Goal: Task Accomplishment & Management: Manage account settings

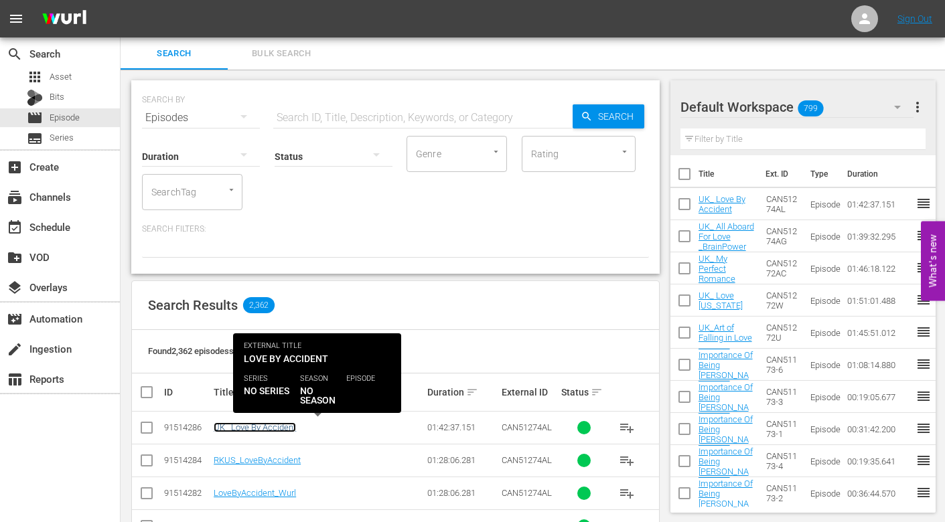
click at [247, 427] on link "UK_ Love By Accident" at bounding box center [255, 428] width 82 height 10
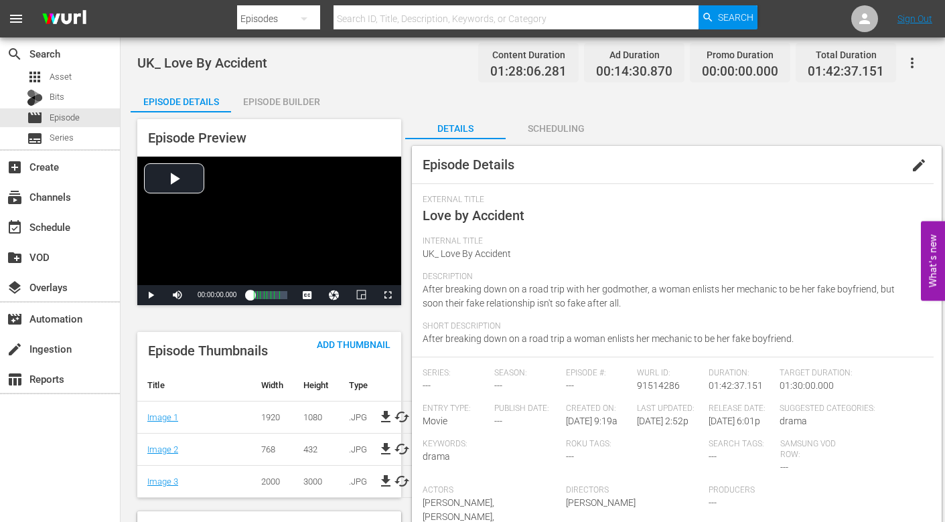
click at [910, 57] on icon "button" at bounding box center [912, 63] width 16 height 16
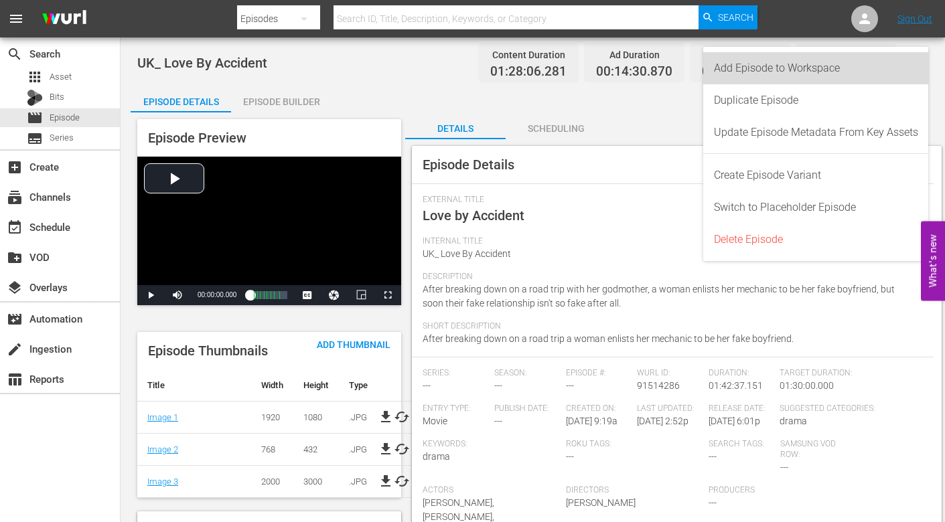
click at [753, 59] on div "Add Episode to Workspace" at bounding box center [816, 68] width 204 height 32
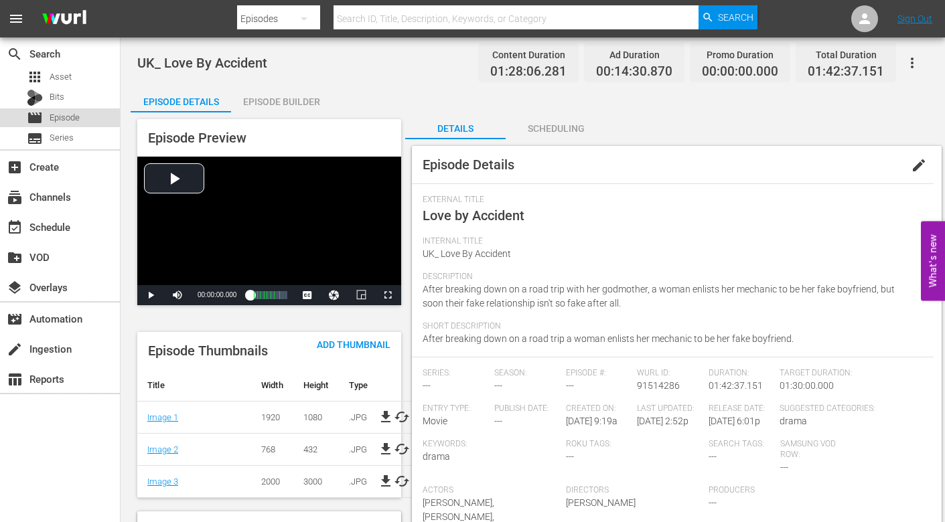
click at [43, 108] on div "movie Episode" at bounding box center [53, 117] width 53 height 19
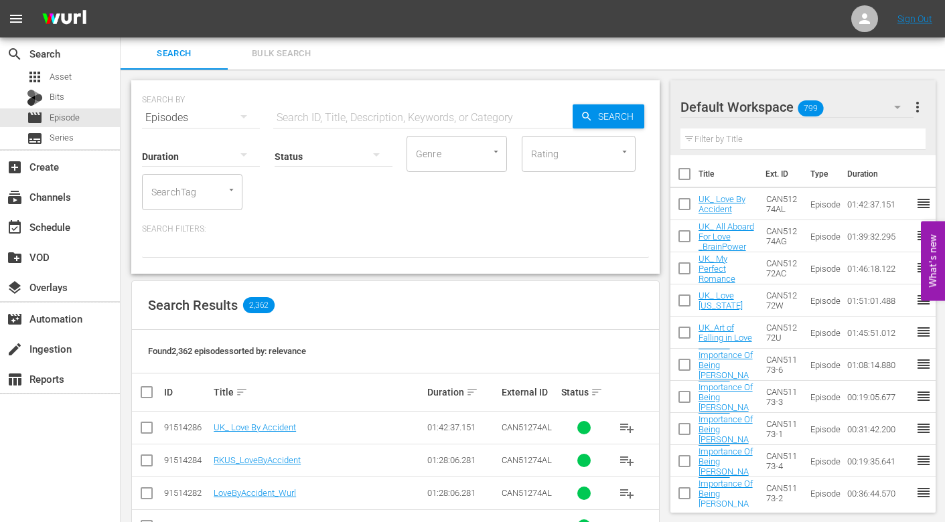
click at [291, 115] on input "text" at bounding box center [422, 118] width 299 height 32
drag, startPoint x: 317, startPoint y: 122, endPoint x: 122, endPoint y: 122, distance: 195.5
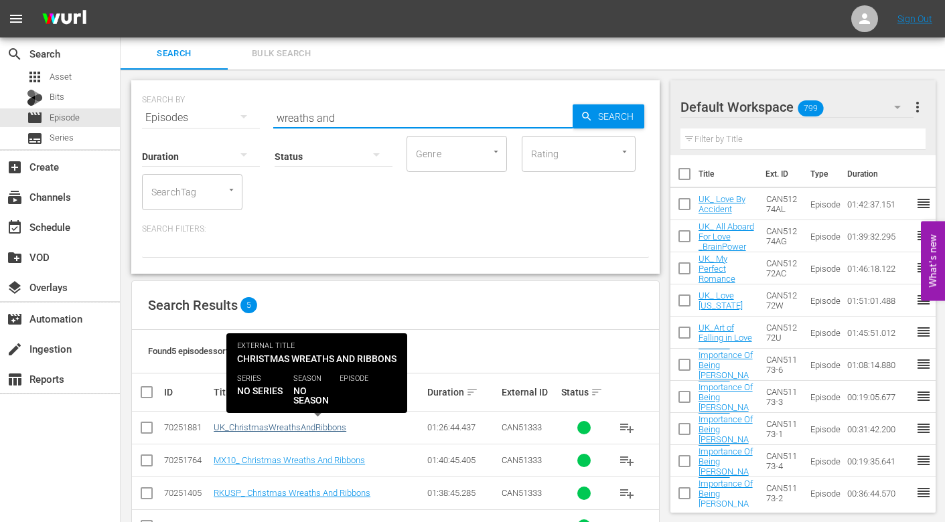
type input "wreaths and"
click at [283, 430] on link "UK_ChristmasWreathsAndRibbons" at bounding box center [280, 428] width 133 height 10
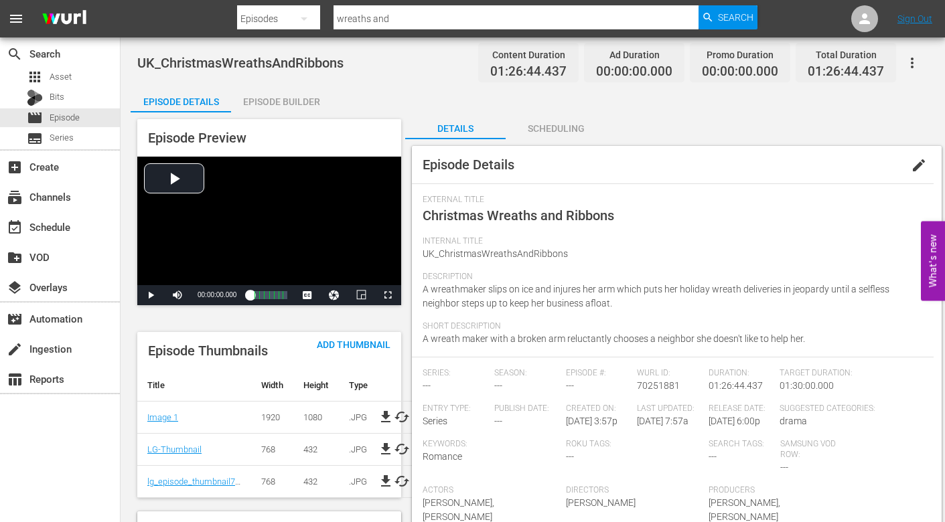
drag, startPoint x: 918, startPoint y: 161, endPoint x: 891, endPoint y: 188, distance: 38.4
click at [917, 161] on span "edit" at bounding box center [919, 165] width 16 height 16
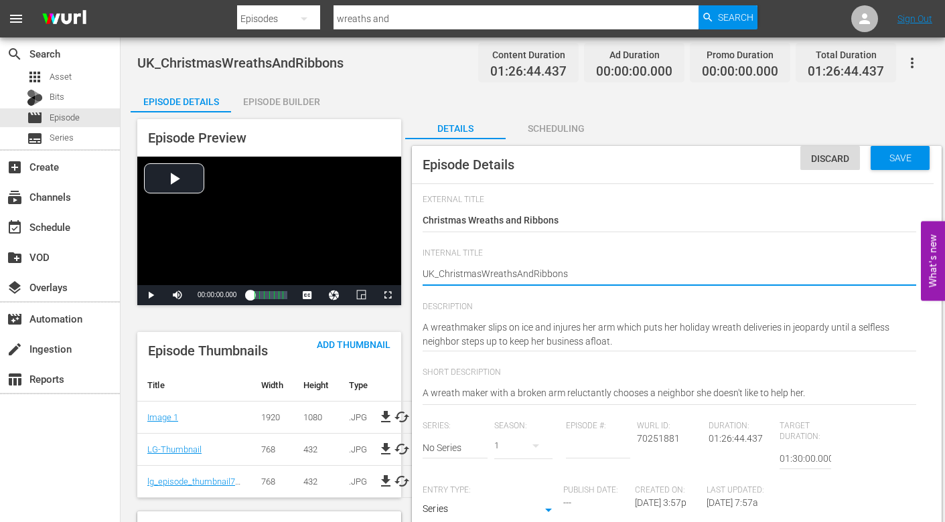
type textarea "UK_ ChristmasWreathsAndRibbons"
click at [482, 274] on textarea "UK_ChristmasWreathsAndRibbons" at bounding box center [670, 275] width 494 height 16
type textarea "UK_ Christmas WreathsAndRibbons"
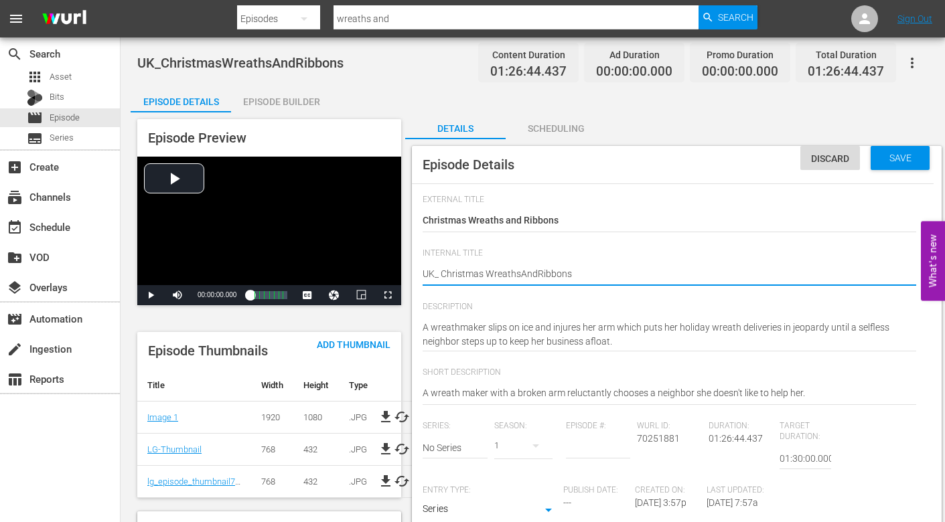
click at [518, 273] on textarea "UK_ChristmasWreathsAndRibbons" at bounding box center [670, 275] width 494 height 16
type textarea "UK_ Christmas Wreaths AndRibbons"
click at [538, 271] on textarea "UK_ChristmasWreathsAndRibbons" at bounding box center [670, 275] width 494 height 16
type textarea "UK_ Christmas Wreaths And Ribbons"
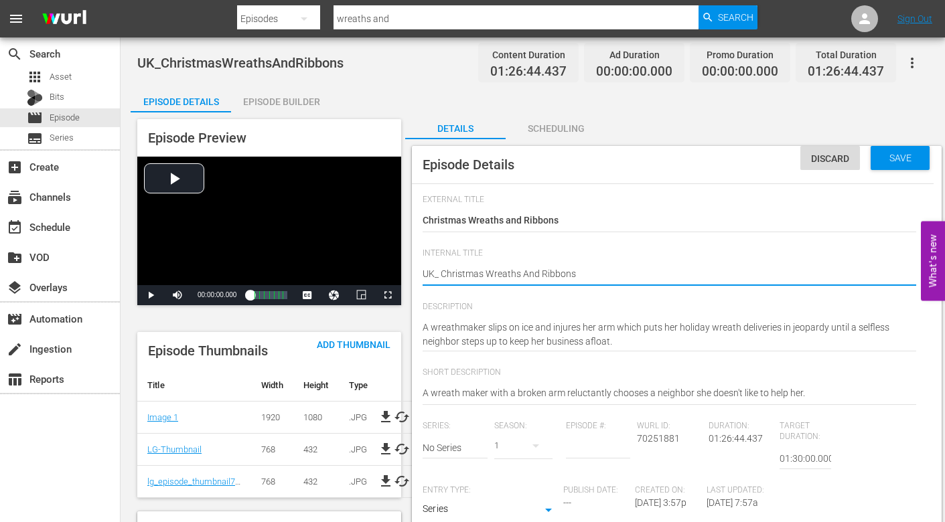
click at [637, 275] on textarea "UK_ChristmasWreathsAndRibbons" at bounding box center [670, 275] width 494 height 16
type textarea "UK_ Christmas Wreaths And Ribbons"
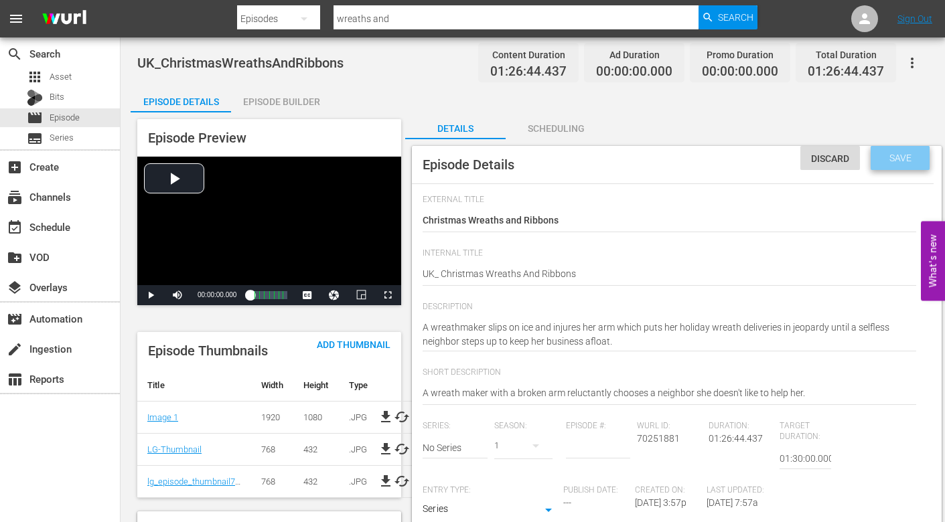
click at [889, 161] on span "Save" at bounding box center [901, 158] width 44 height 11
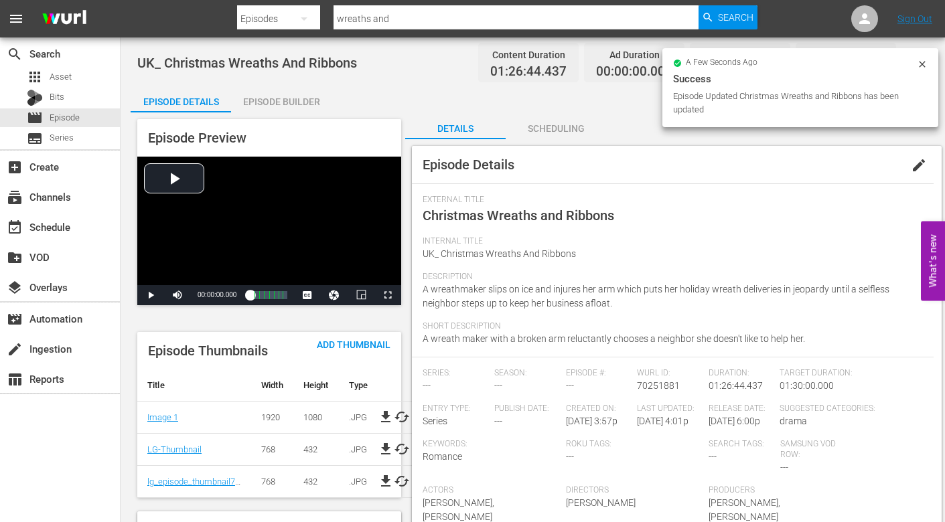
click at [268, 101] on div "Episode Builder" at bounding box center [281, 102] width 100 height 32
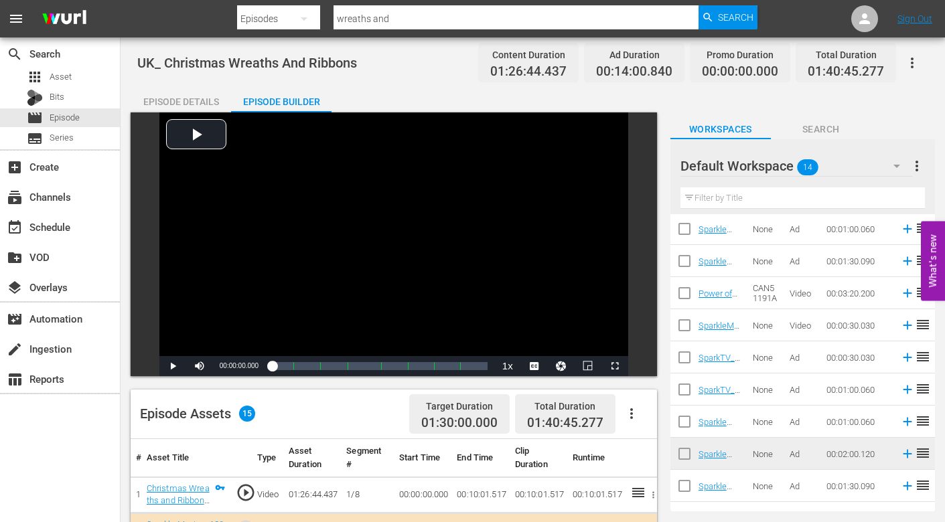
click at [909, 63] on icon "button" at bounding box center [912, 63] width 16 height 16
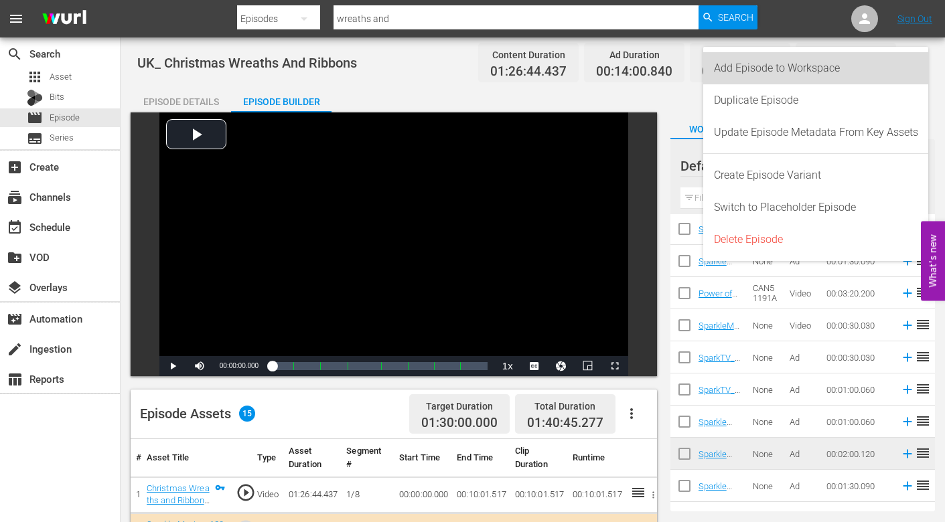
click at [816, 67] on div "Add Episode to Workspace" at bounding box center [816, 68] width 204 height 32
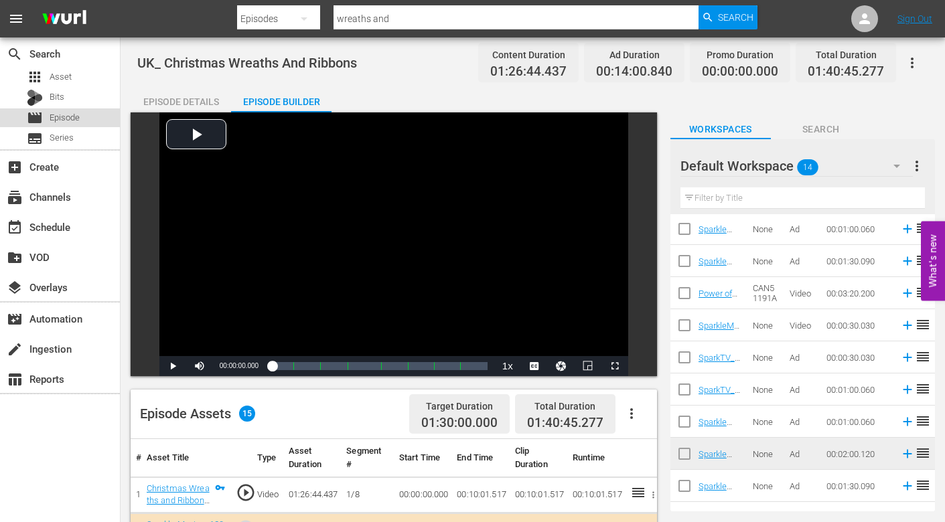
click at [66, 111] on span "Episode" at bounding box center [65, 117] width 30 height 13
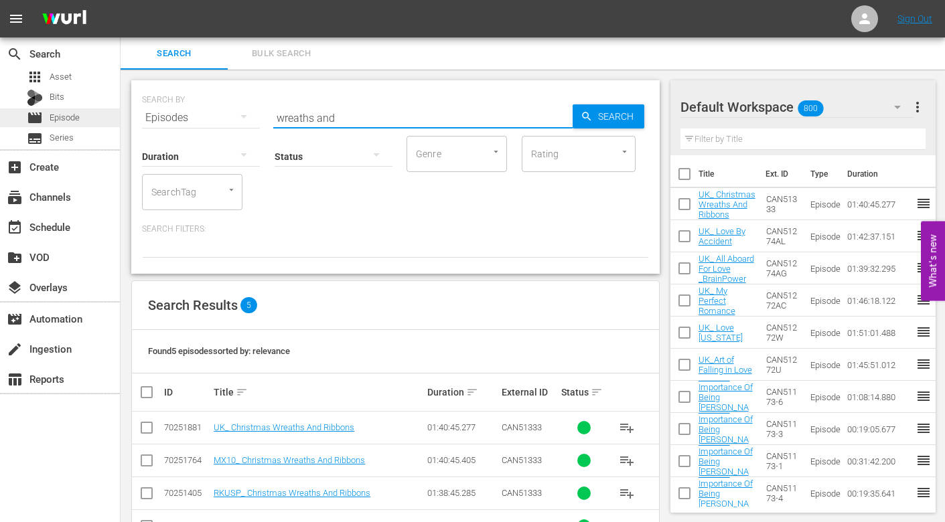
drag, startPoint x: 104, startPoint y: 121, endPoint x: 86, endPoint y: 121, distance: 18.1
click at [121, 0] on div "search Search apps Asset Bits movie Episode subtitles Series add_box Create sub…" at bounding box center [533, 0] width 824 height 0
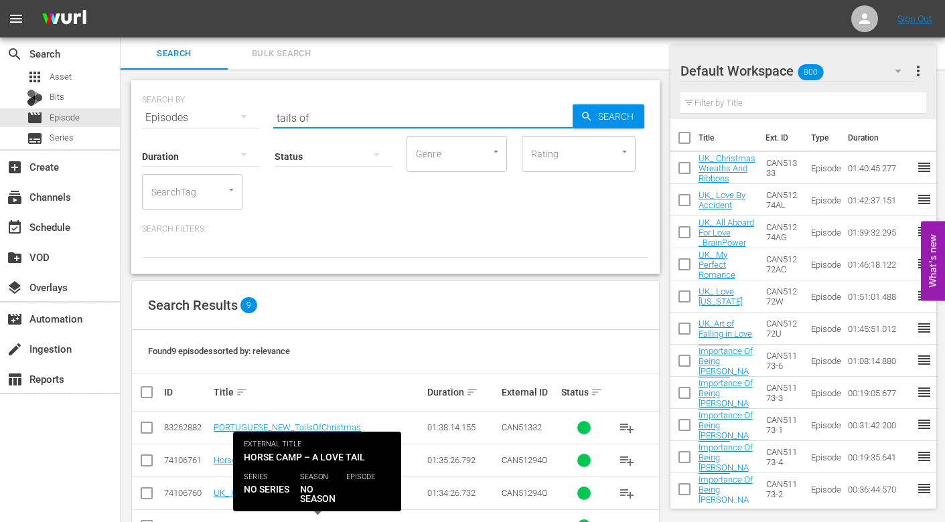
scroll to position [201, 0]
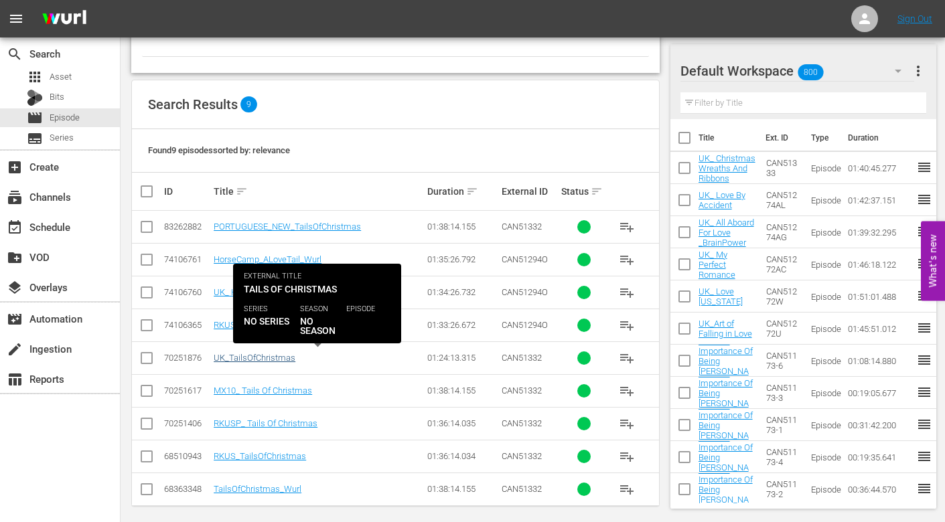
type input "tails of"
click at [267, 358] on link "UK_TailsOfChristmas" at bounding box center [255, 358] width 82 height 10
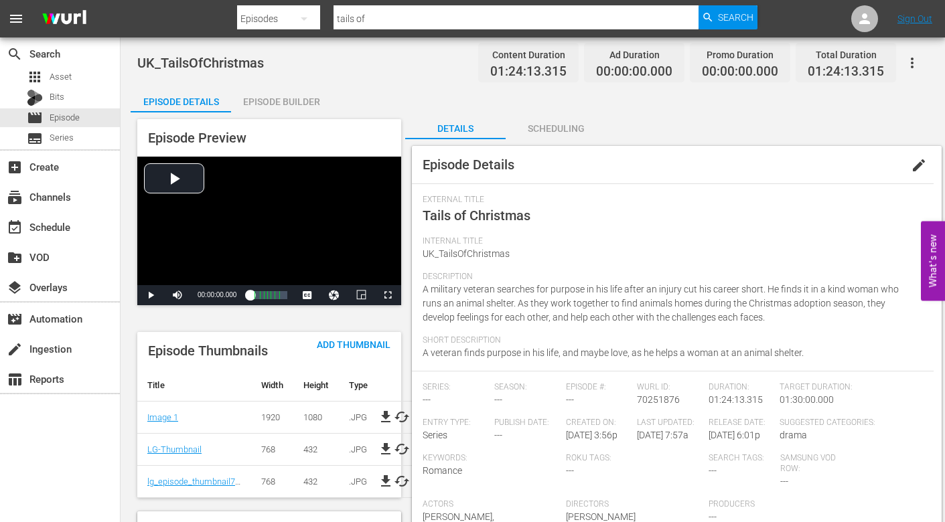
click at [921, 165] on span "edit" at bounding box center [919, 165] width 16 height 16
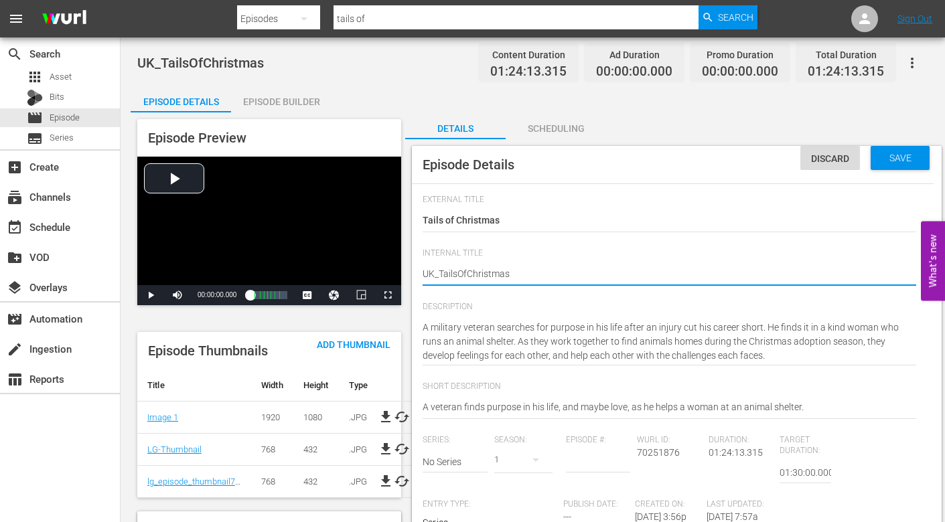
type textarea "UK_Tails OfChristmas"
click at [440, 271] on textarea "UK_TailsOfChristmas" at bounding box center [670, 275] width 494 height 16
type textarea "UK_ Tails OfChristmas"
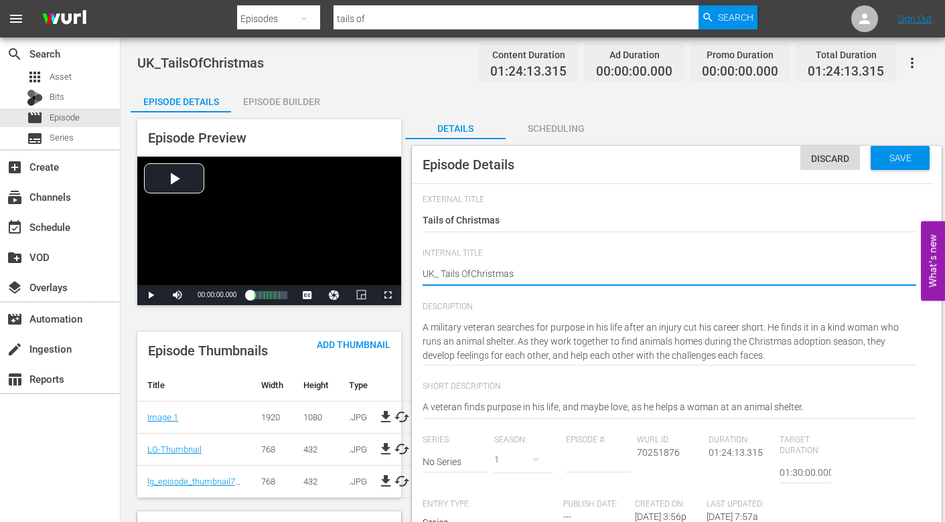
click at [475, 274] on textarea "UK_TailsOfChristmas" at bounding box center [670, 275] width 494 height 16
type textarea "UK_ Tails Of Christmas"
click at [527, 271] on textarea "UK_TailsOfChristmas" at bounding box center [670, 275] width 494 height 16
type textarea "UK_ Tails Of Christmas"
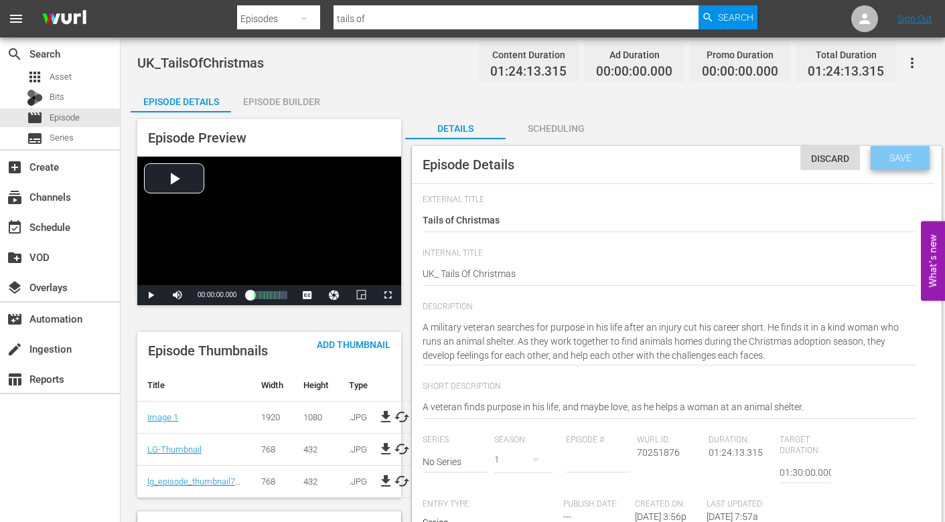
click at [912, 164] on div "Save" at bounding box center [900, 158] width 59 height 24
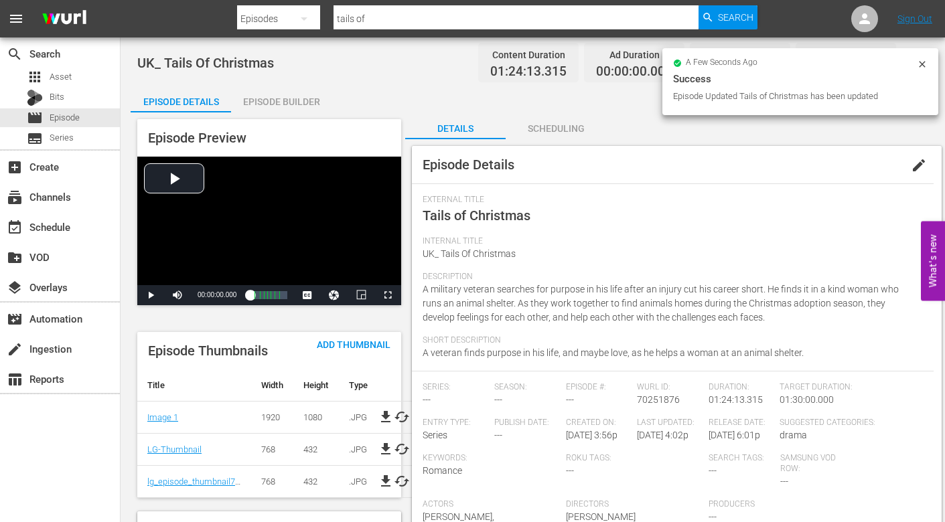
click at [276, 100] on div "Episode Builder" at bounding box center [281, 102] width 100 height 32
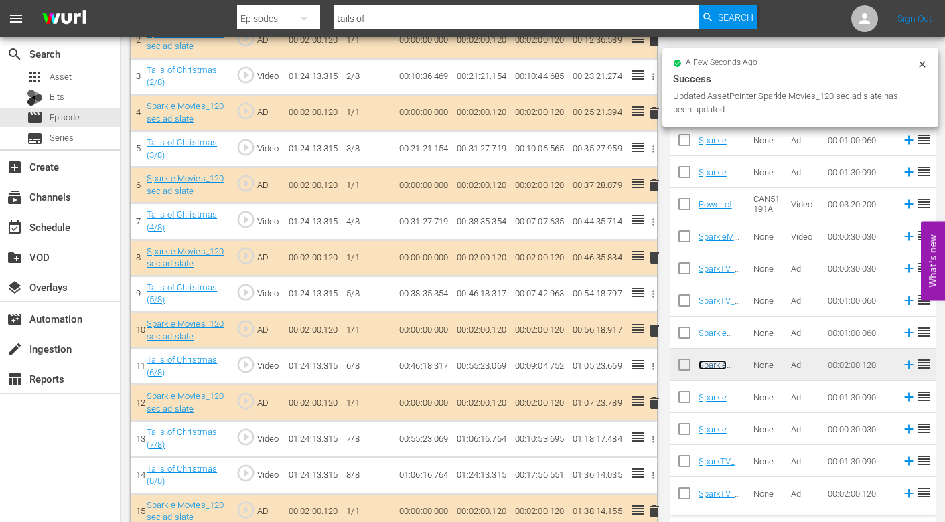
scroll to position [509, 0]
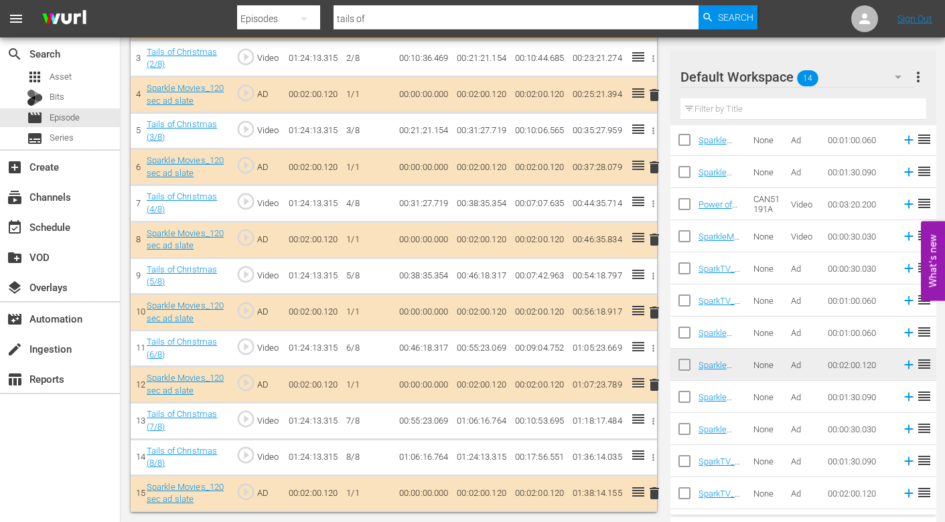
click at [652, 496] on span "delete" at bounding box center [654, 494] width 16 height 16
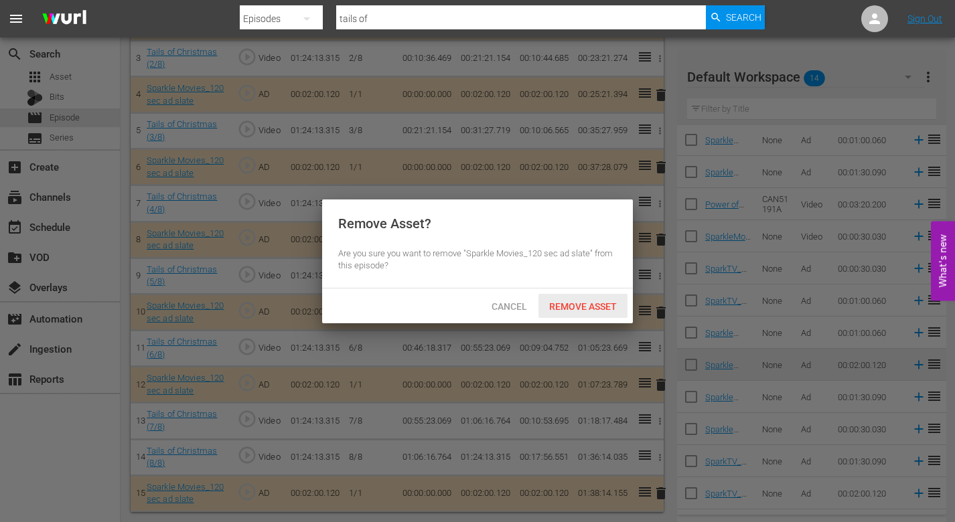
drag, startPoint x: 569, startPoint y: 301, endPoint x: 702, endPoint y: 304, distance: 133.3
click at [569, 301] on span "Remove Asset" at bounding box center [582, 306] width 89 height 11
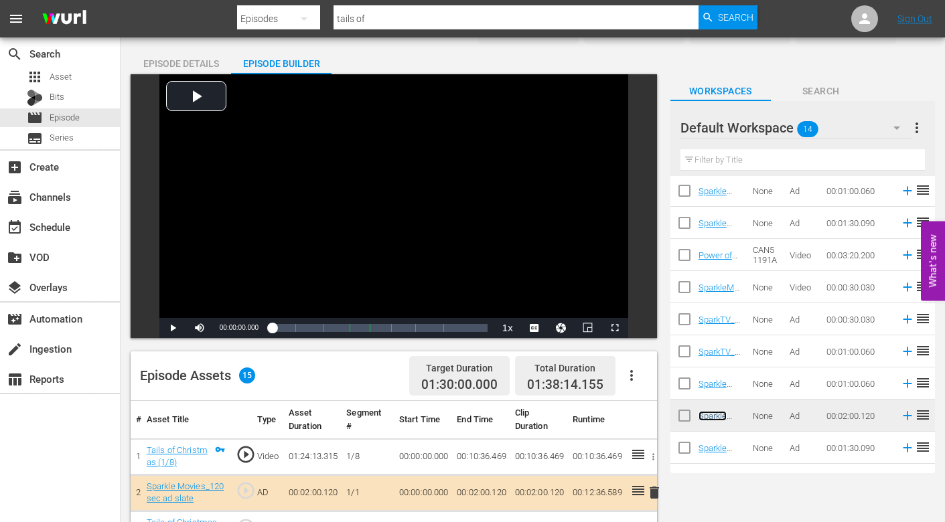
scroll to position [0, 0]
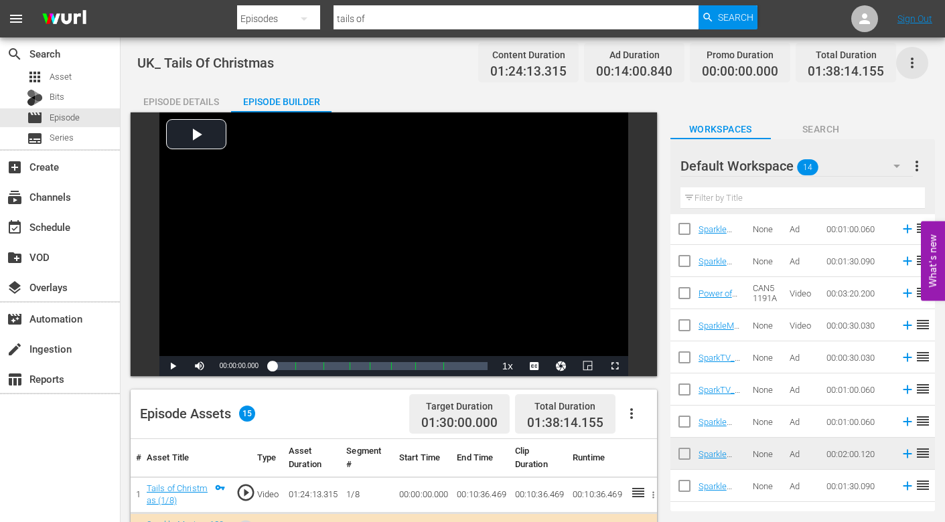
click at [913, 60] on icon "button" at bounding box center [912, 63] width 16 height 16
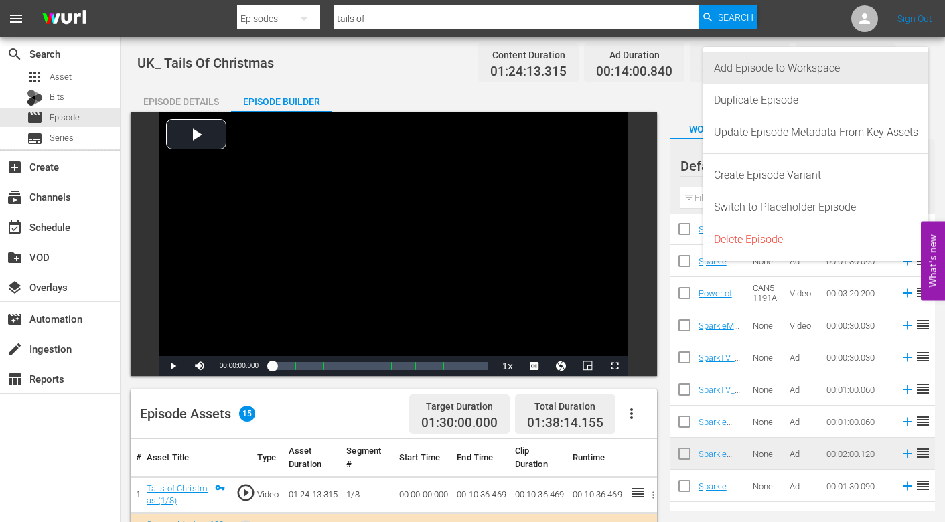
click at [822, 72] on div "Add Episode to Workspace" at bounding box center [816, 68] width 204 height 32
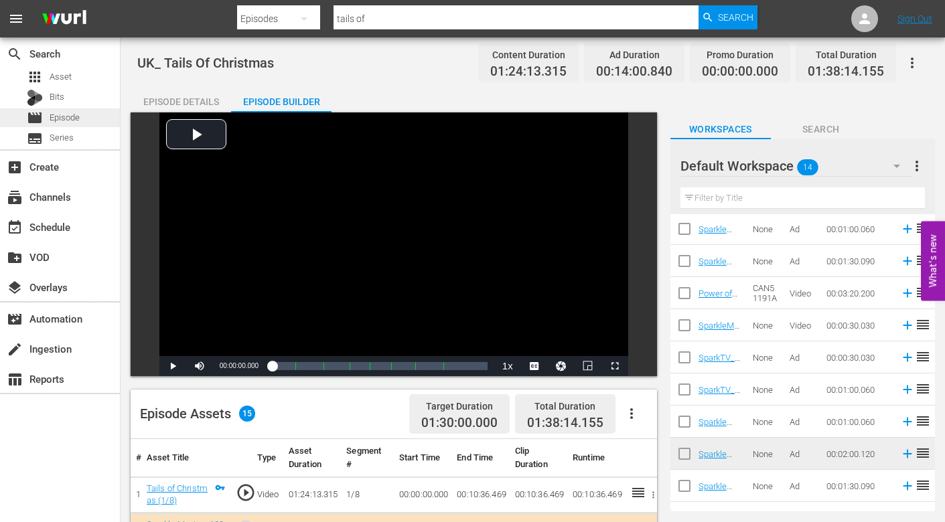
click at [73, 117] on span "Episode" at bounding box center [65, 117] width 30 height 13
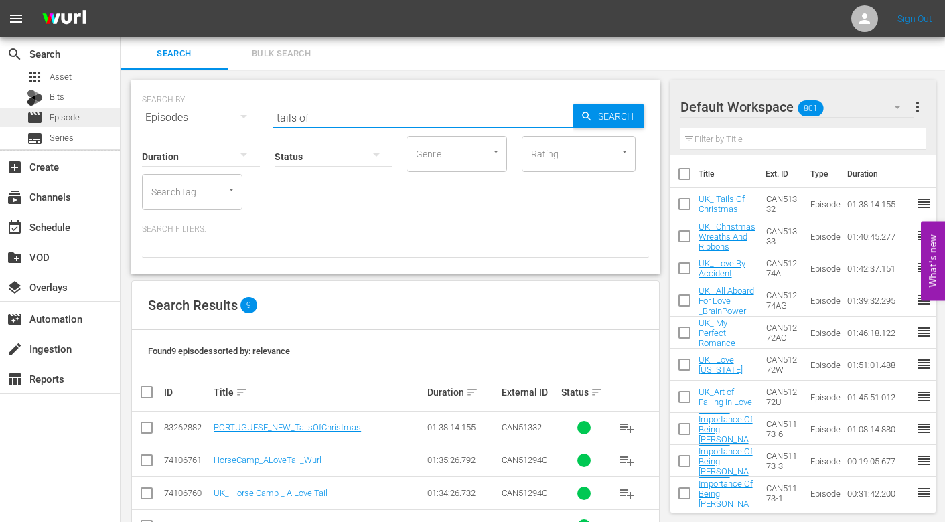
drag, startPoint x: 335, startPoint y: 121, endPoint x: 90, endPoint y: 119, distance: 244.4
click at [121, 0] on div "search Search apps Asset Bits movie Episode subtitles Series add_box Create sub…" at bounding box center [533, 0] width 824 height 0
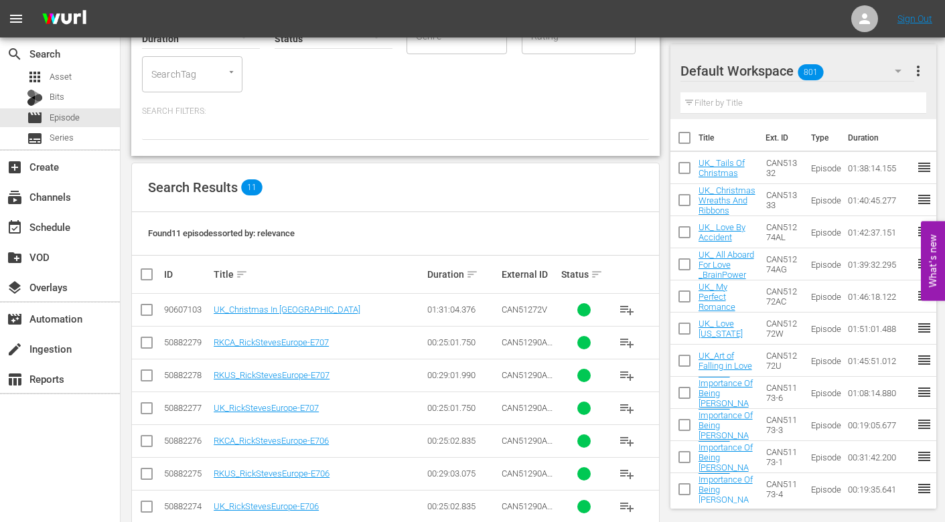
scroll to position [134, 0]
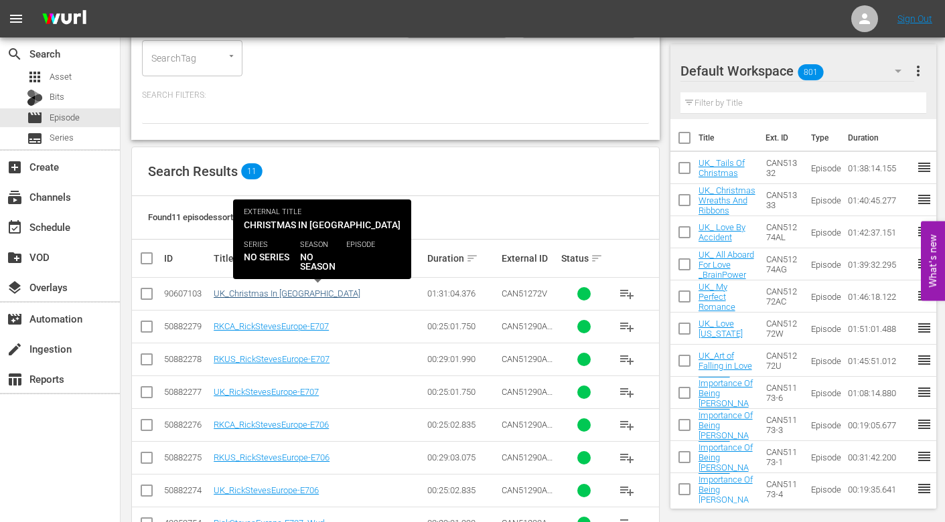
type input "[GEOGRAPHIC_DATA]"
click at [283, 294] on link "UK_Christmas In [GEOGRAPHIC_DATA]" at bounding box center [287, 294] width 147 height 10
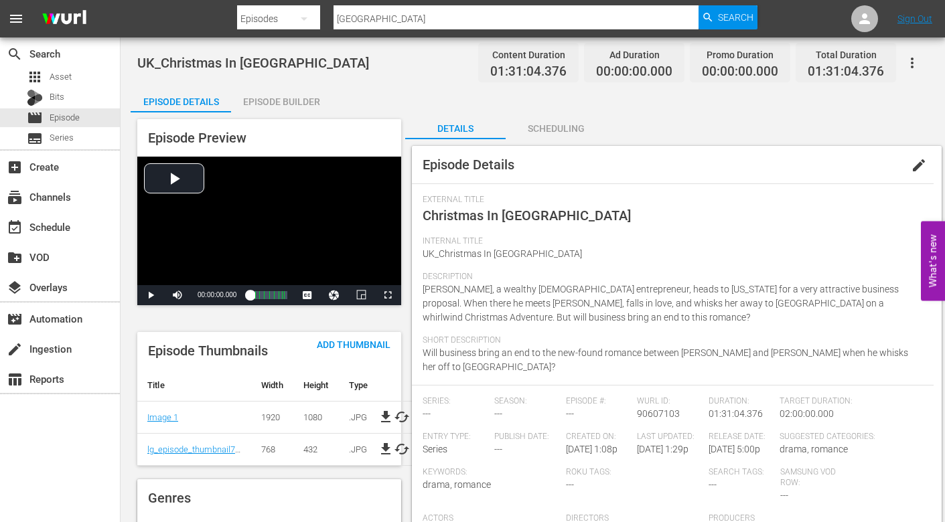
click at [919, 166] on span "edit" at bounding box center [919, 165] width 16 height 16
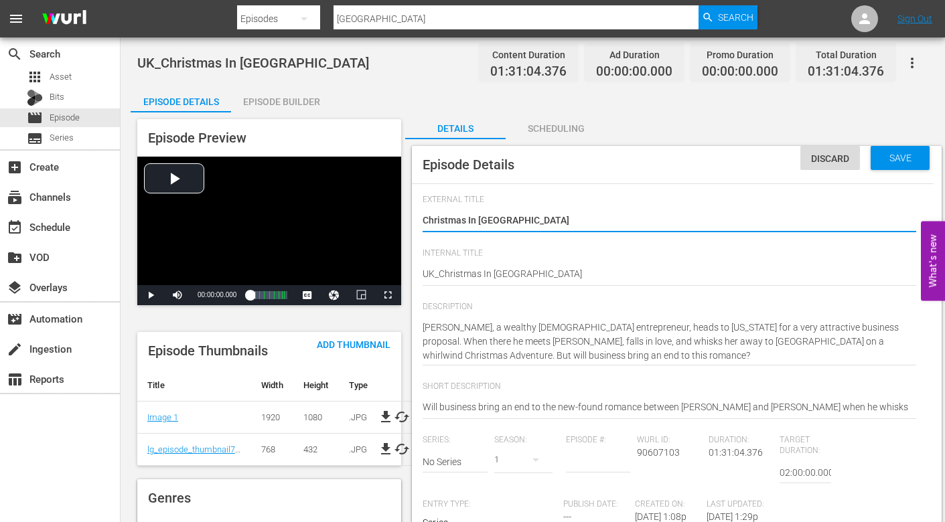
type textarea "UK_ Christmas In [GEOGRAPHIC_DATA]"
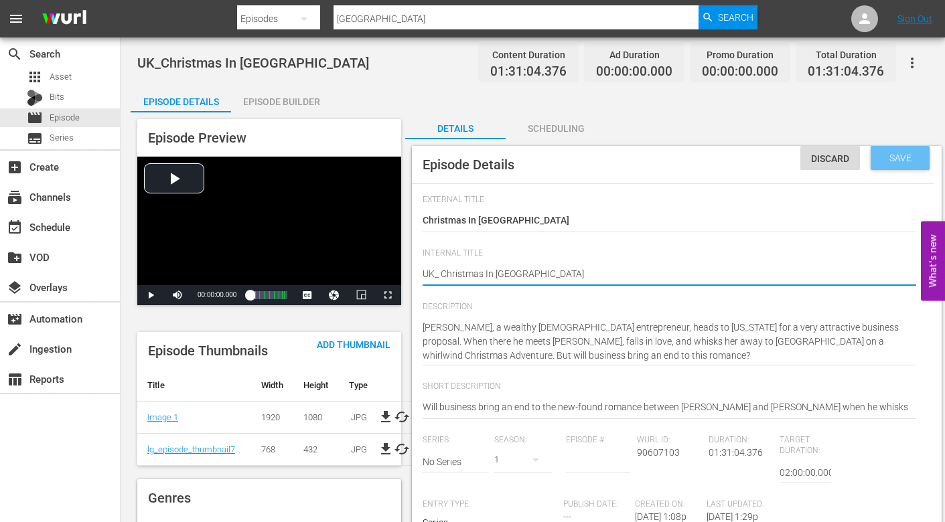
type textarea "UK_ Christmas In [GEOGRAPHIC_DATA]"
click at [895, 153] on span "Save" at bounding box center [901, 158] width 44 height 11
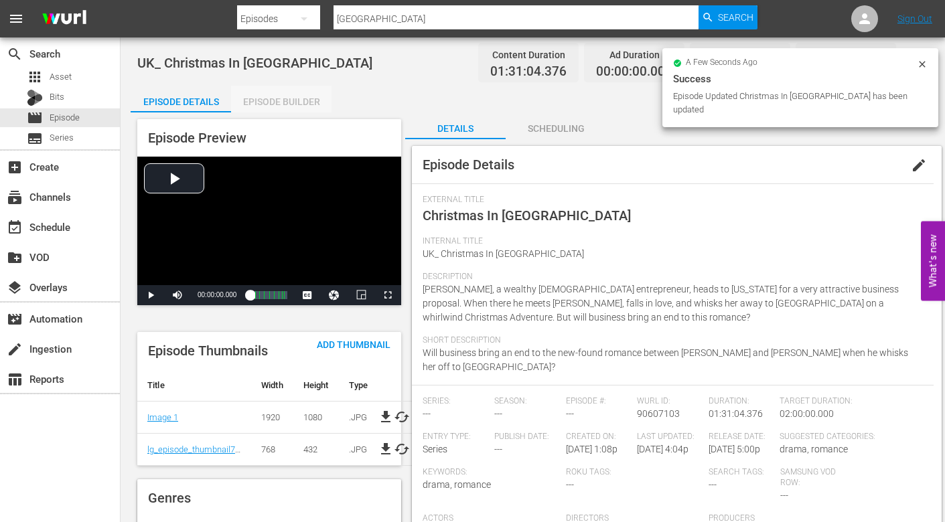
click at [286, 96] on div "Episode Builder" at bounding box center [281, 102] width 100 height 32
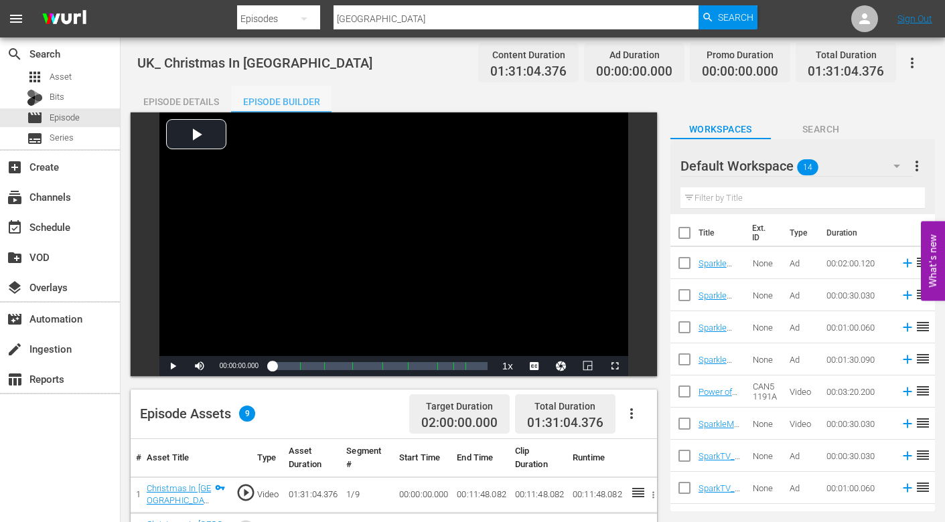
click at [272, 102] on div "Episode Builder" at bounding box center [281, 102] width 100 height 32
click at [166, 102] on div "Episode Details" at bounding box center [181, 102] width 100 height 32
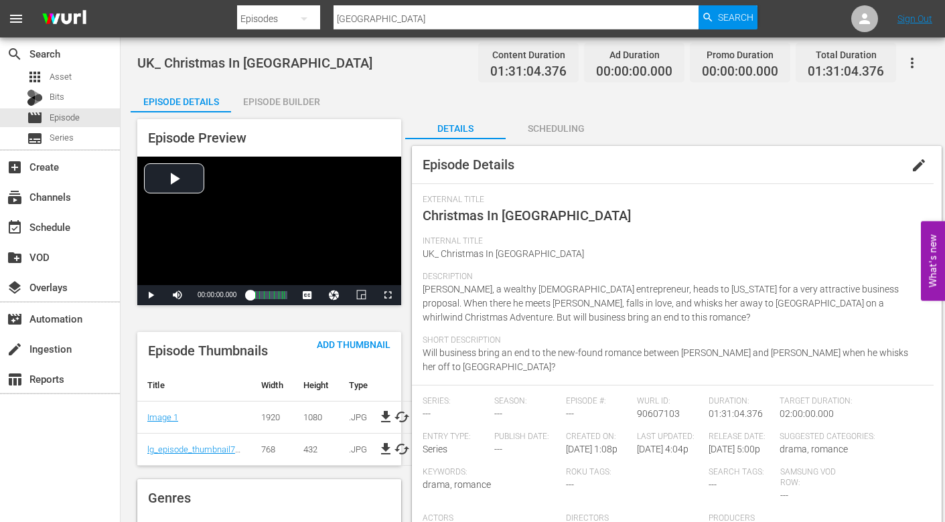
click at [302, 102] on div "Episode Builder" at bounding box center [281, 102] width 100 height 32
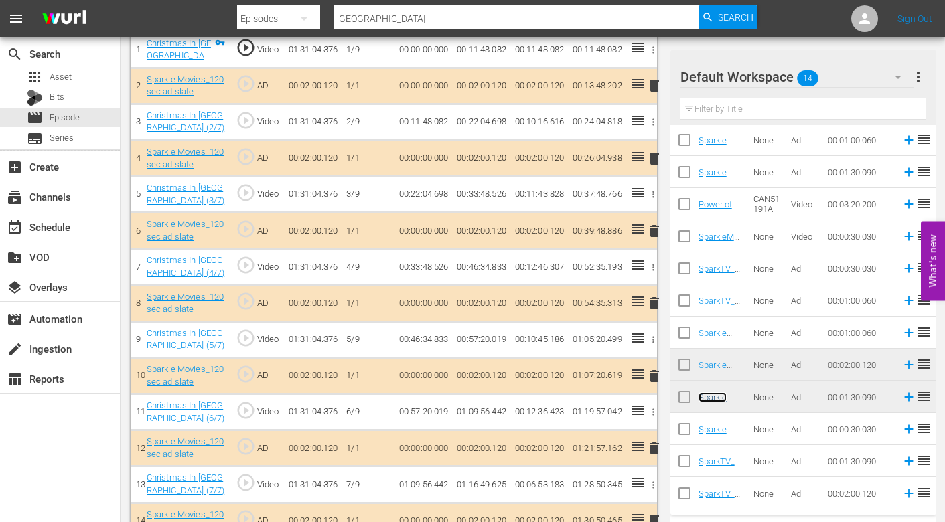
scroll to position [512, 0]
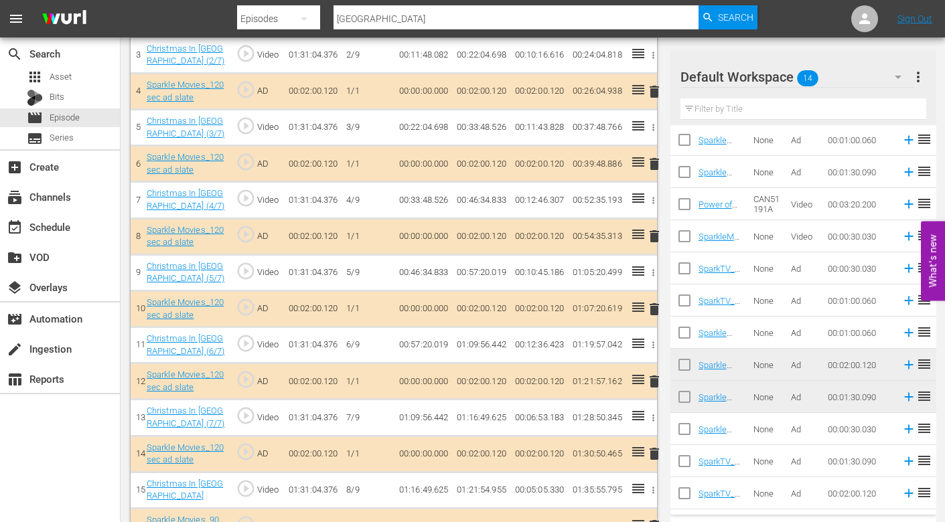
click at [655, 307] on span "delete" at bounding box center [654, 309] width 16 height 16
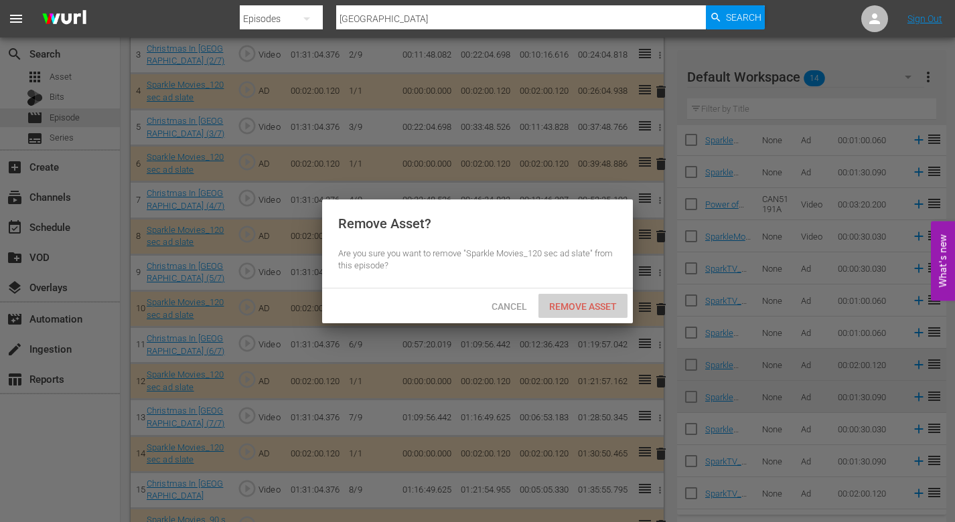
click at [608, 305] on span "Remove Asset" at bounding box center [582, 306] width 89 height 11
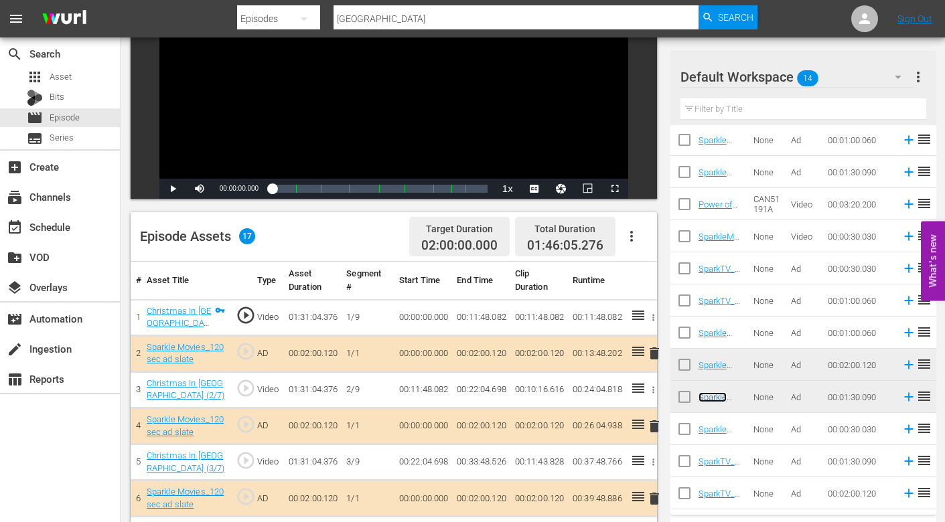
scroll to position [0, 0]
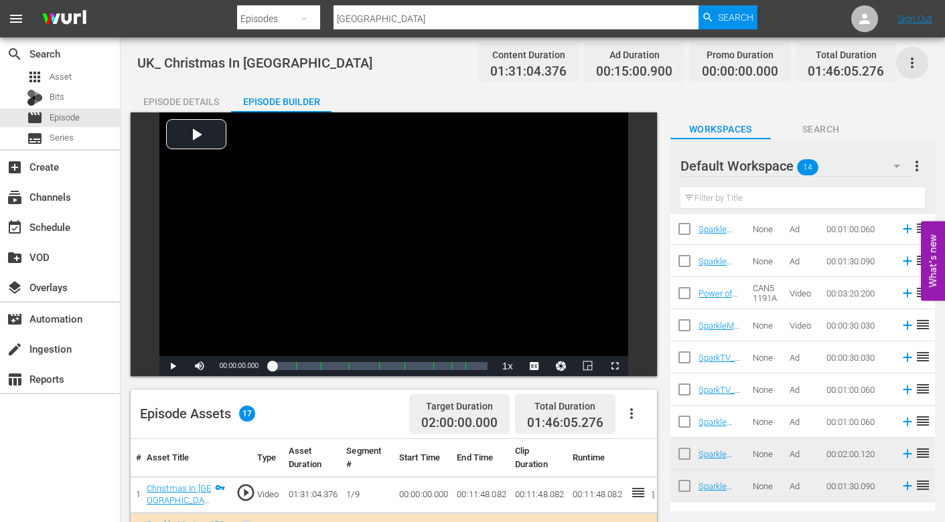
click at [911, 60] on icon "button" at bounding box center [912, 63] width 16 height 16
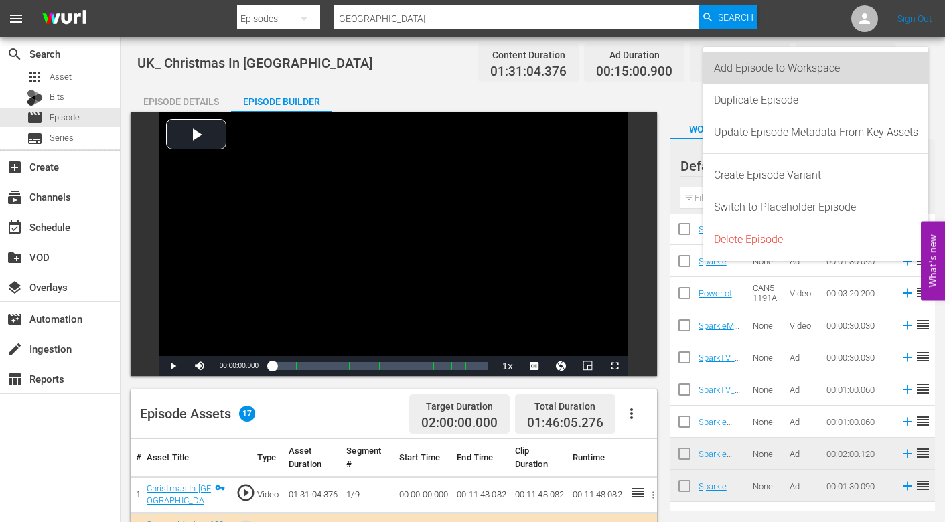
click at [827, 68] on div "Add Episode to Workspace" at bounding box center [816, 68] width 204 height 32
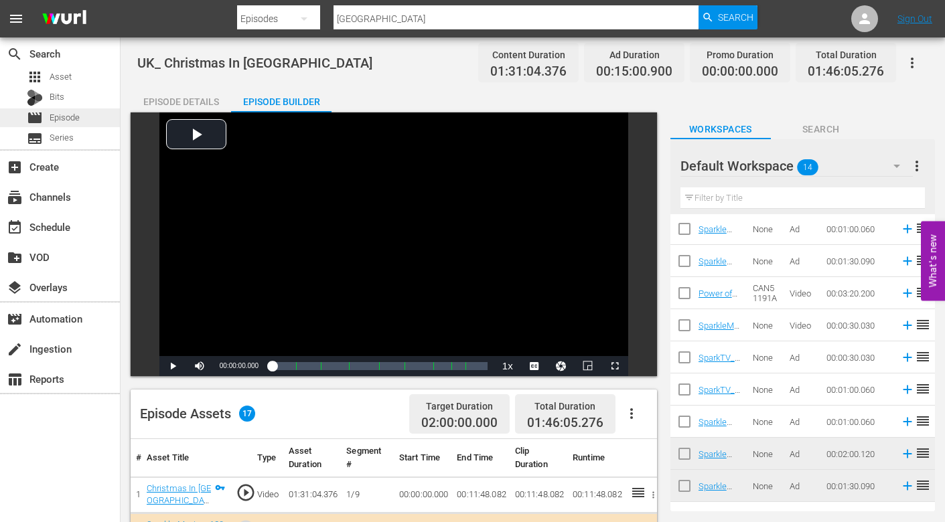
click at [78, 116] on span "Episode" at bounding box center [65, 117] width 30 height 13
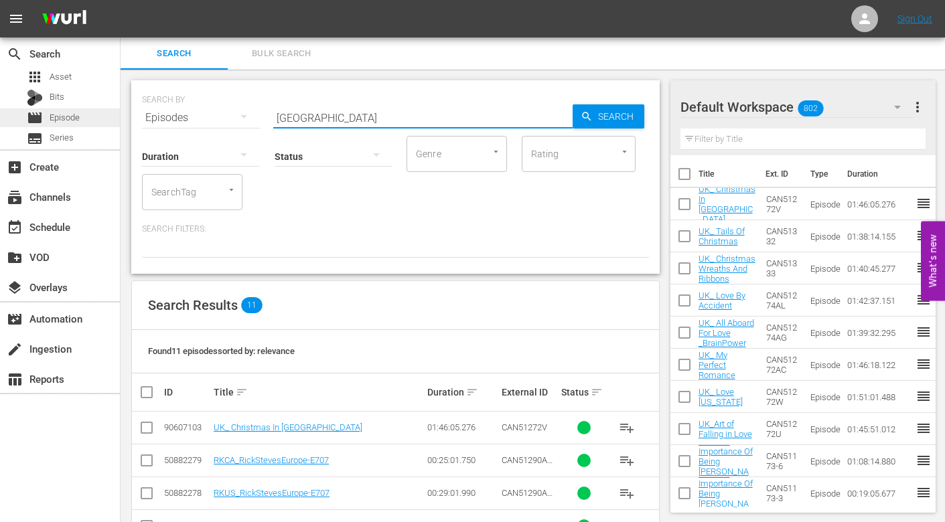
drag, startPoint x: 313, startPoint y: 119, endPoint x: 29, endPoint y: 114, distance: 283.3
click at [121, 0] on div "search Search apps Asset Bits movie Episode subtitles Series add_box Create sub…" at bounding box center [533, 0] width 824 height 0
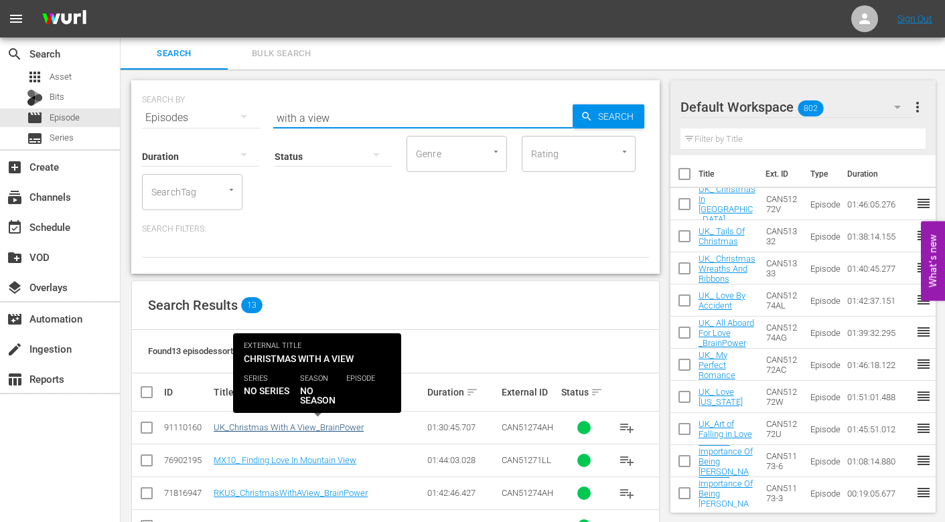
type input "with a view"
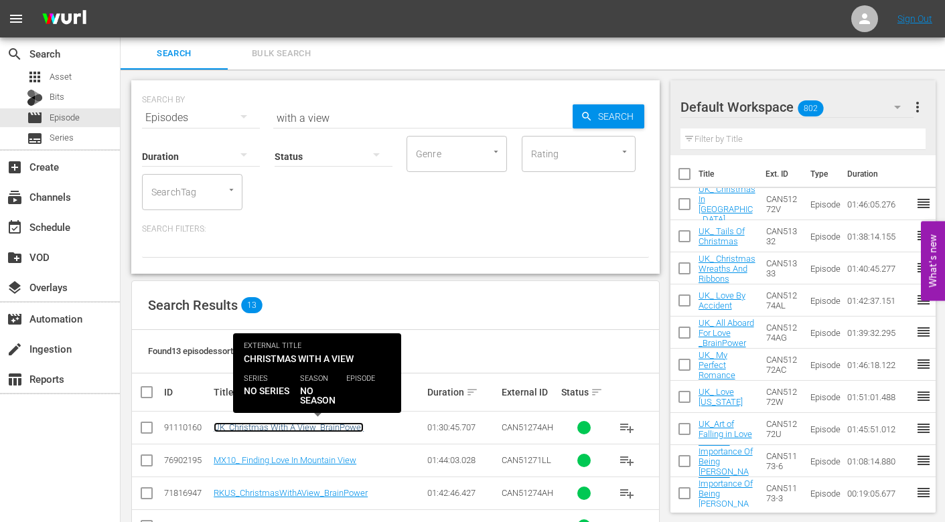
click at [267, 430] on link "UK_Christmas With A View_BrainPower" at bounding box center [289, 428] width 150 height 10
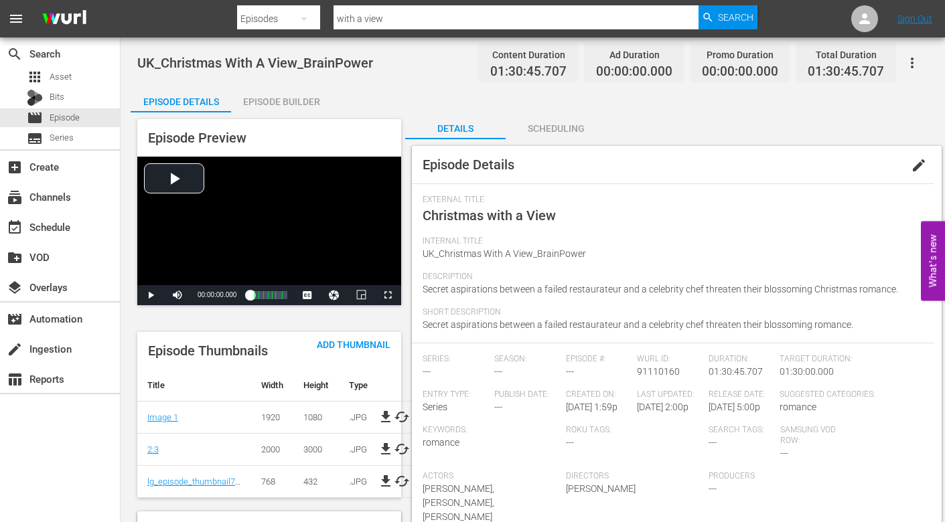
click at [920, 163] on span "edit" at bounding box center [919, 165] width 16 height 16
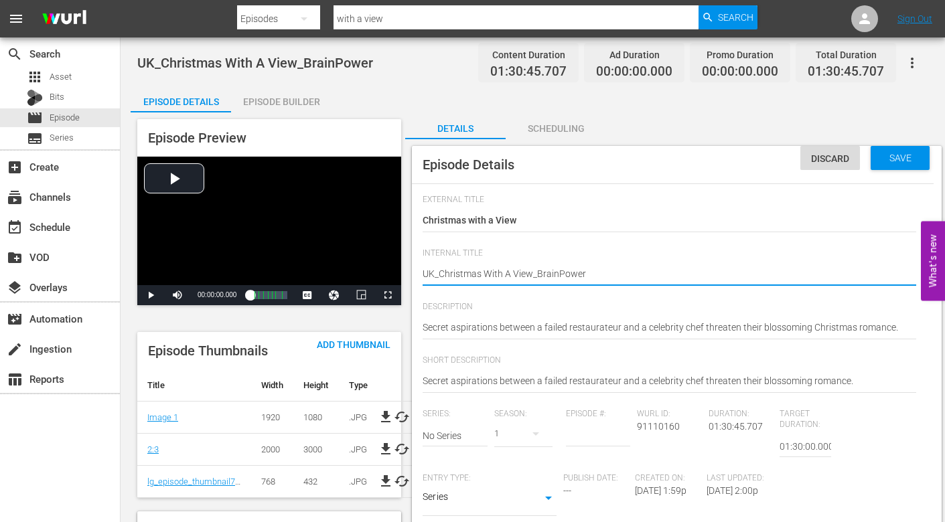
type textarea "UK_ Christmas With A View_BrainPower"
click at [535, 274] on textarea "UK_Christmas With A View_BrainPower" at bounding box center [670, 275] width 494 height 16
type textarea "UK_ Christmas With A View _BrainPower"
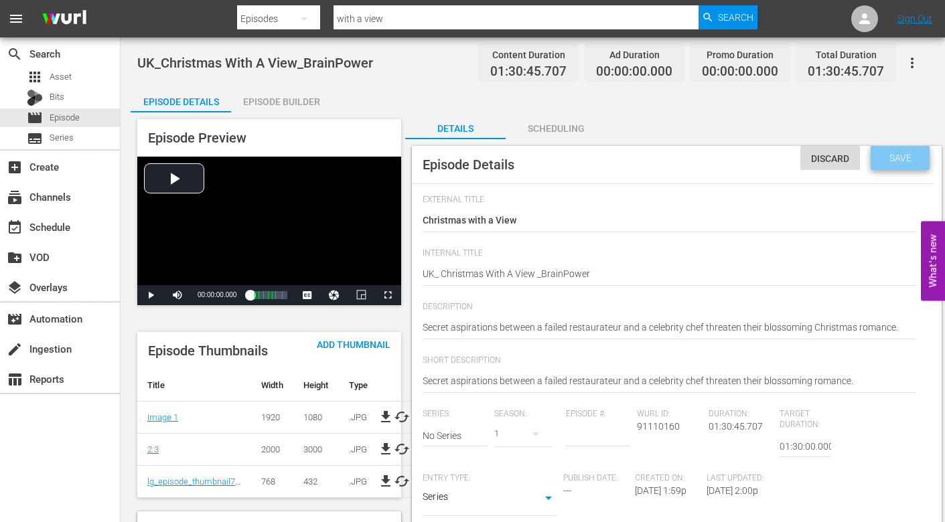
click at [895, 153] on span "Save" at bounding box center [901, 158] width 44 height 11
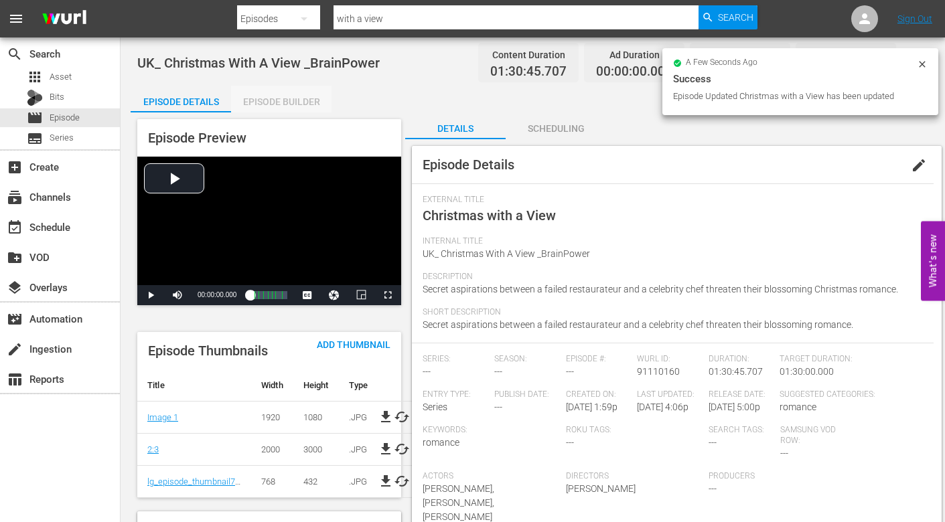
drag, startPoint x: 277, startPoint y: 101, endPoint x: 335, endPoint y: 105, distance: 57.7
click at [277, 100] on div "Episode Builder" at bounding box center [281, 102] width 100 height 32
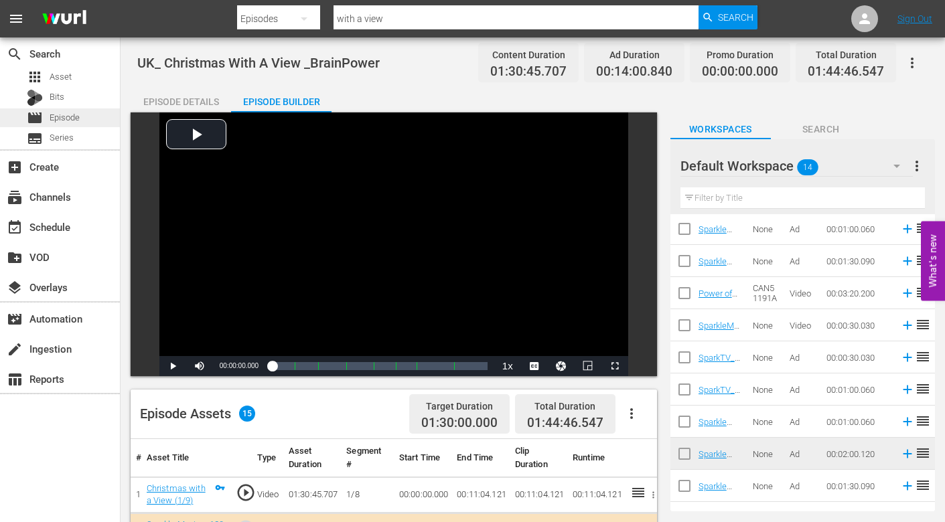
click at [70, 114] on span "Episode" at bounding box center [65, 117] width 30 height 13
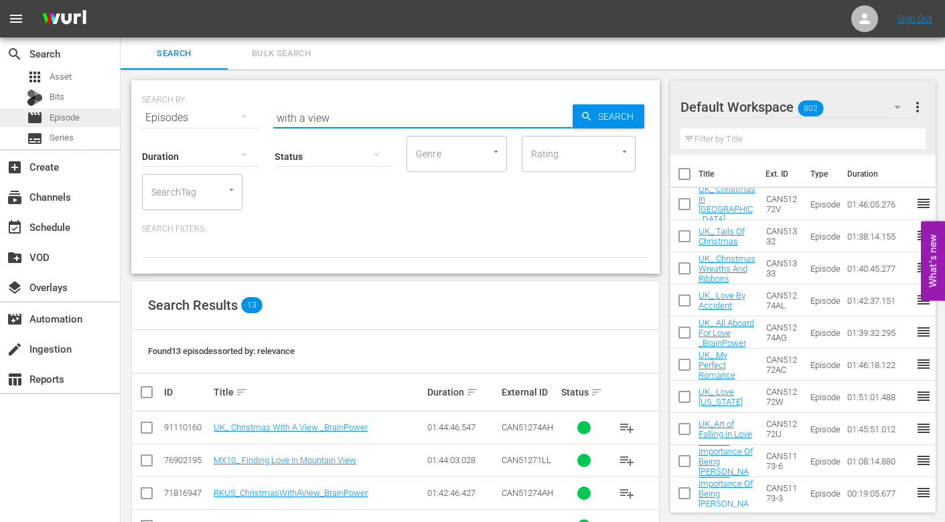
drag, startPoint x: 334, startPoint y: 115, endPoint x: 81, endPoint y: 112, distance: 253.2
click at [121, 0] on div "search Search apps Asset Bits movie Episode subtitles Series add_box Create sub…" at bounding box center [533, 0] width 824 height 0
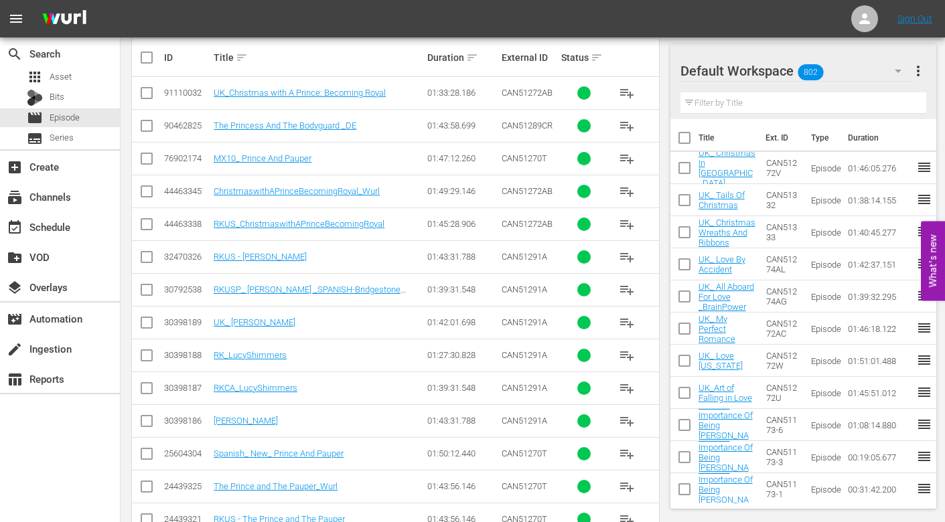
scroll to position [469, 0]
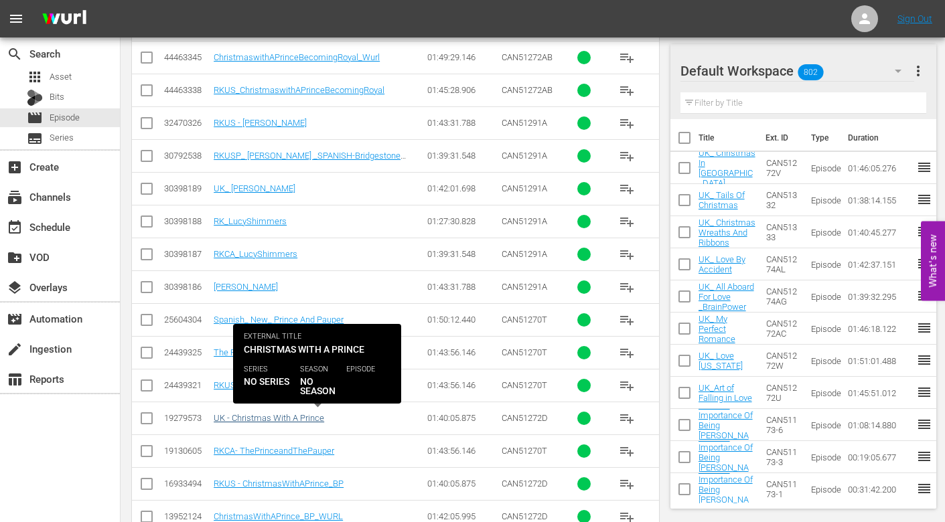
type input "prince"
click at [273, 420] on link "UK - Christmas With A Prince" at bounding box center [269, 418] width 110 height 10
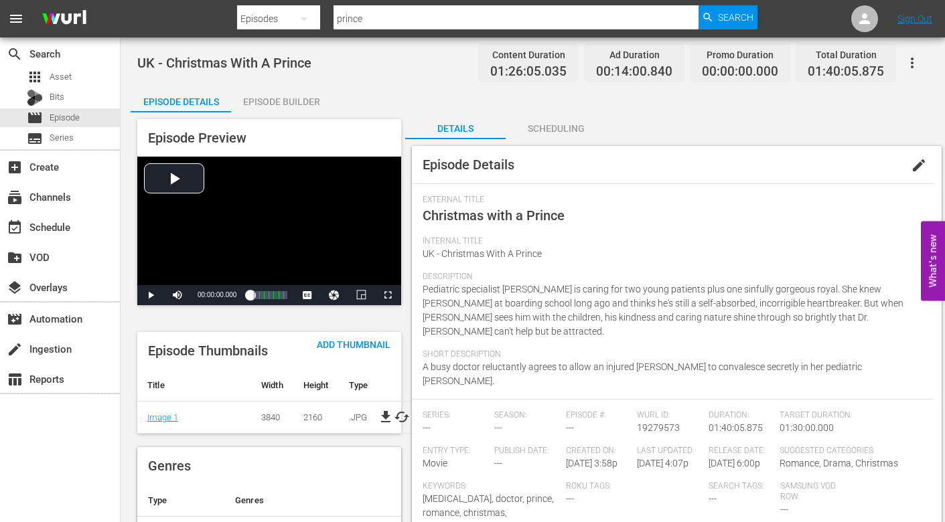
click at [919, 164] on span "edit" at bounding box center [919, 165] width 16 height 16
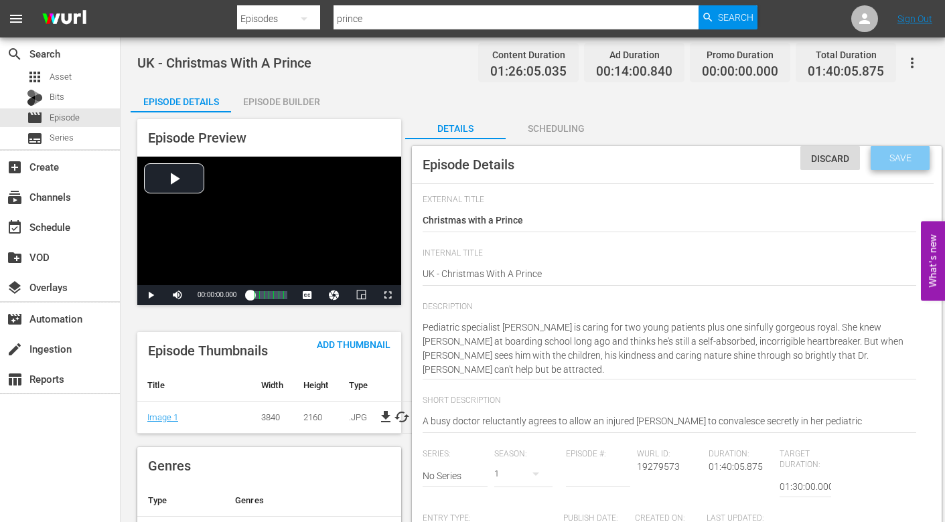
click at [898, 159] on span "Save" at bounding box center [901, 158] width 44 height 11
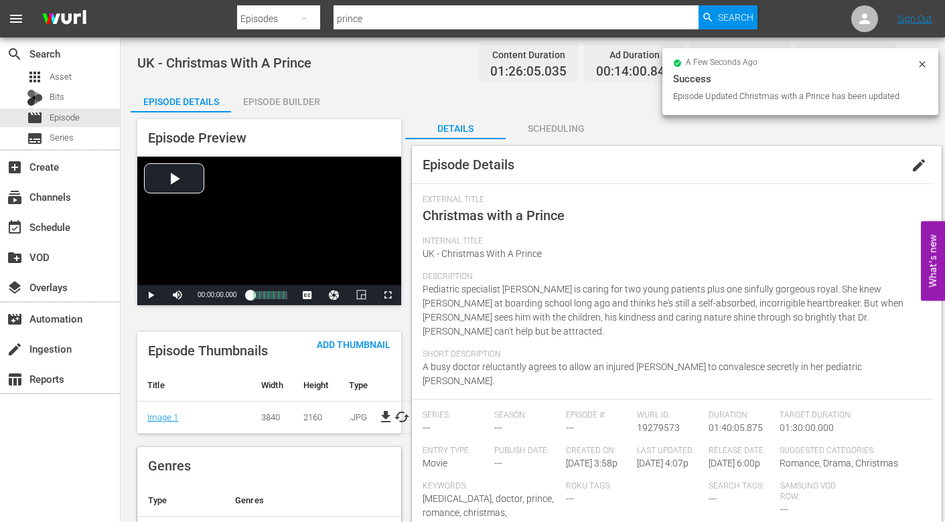
click at [275, 102] on div "Episode Builder" at bounding box center [281, 102] width 100 height 32
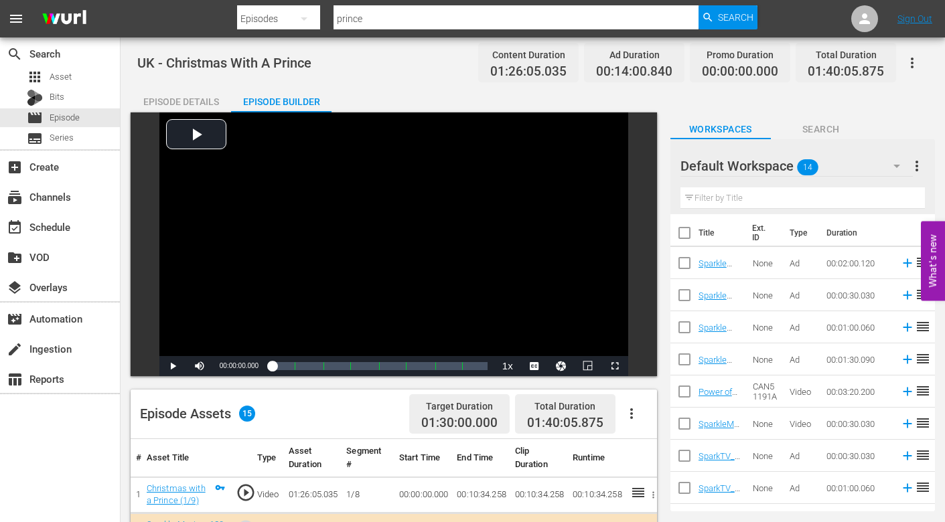
click at [191, 99] on div "Episode Details" at bounding box center [181, 102] width 100 height 32
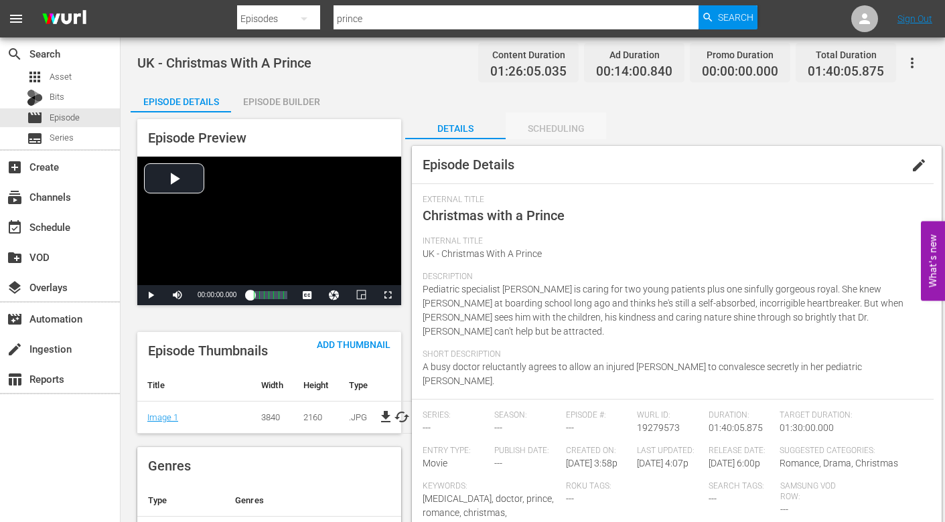
click at [546, 126] on div "Scheduling" at bounding box center [556, 129] width 100 height 32
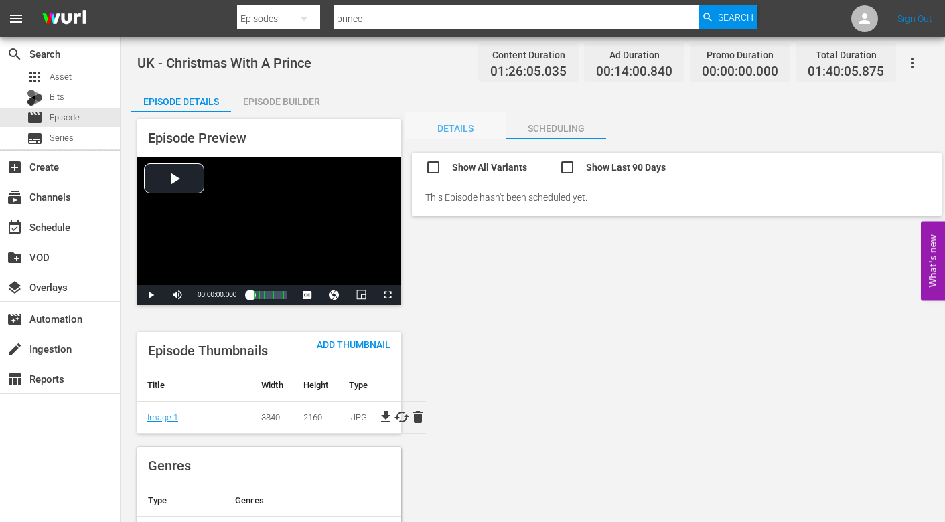
click at [457, 132] on div "Details" at bounding box center [455, 129] width 100 height 32
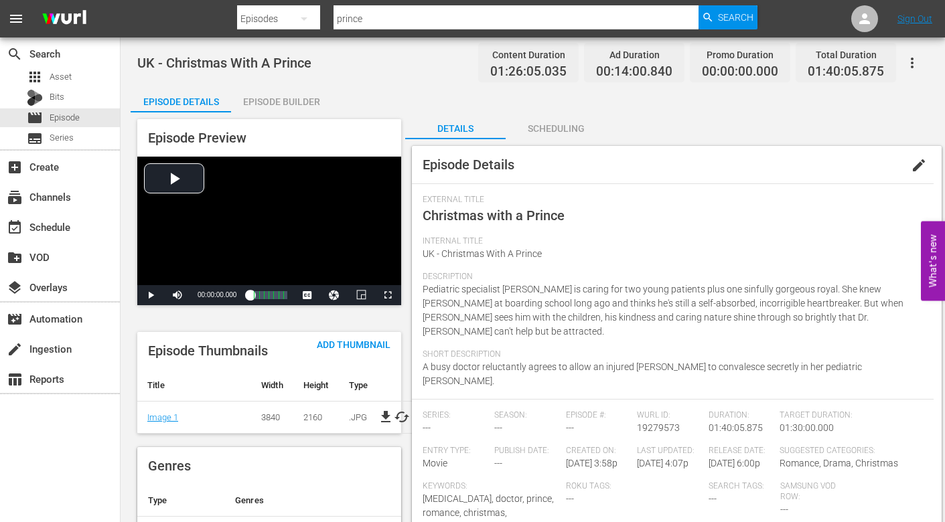
click at [271, 99] on div "Episode Builder" at bounding box center [281, 102] width 100 height 32
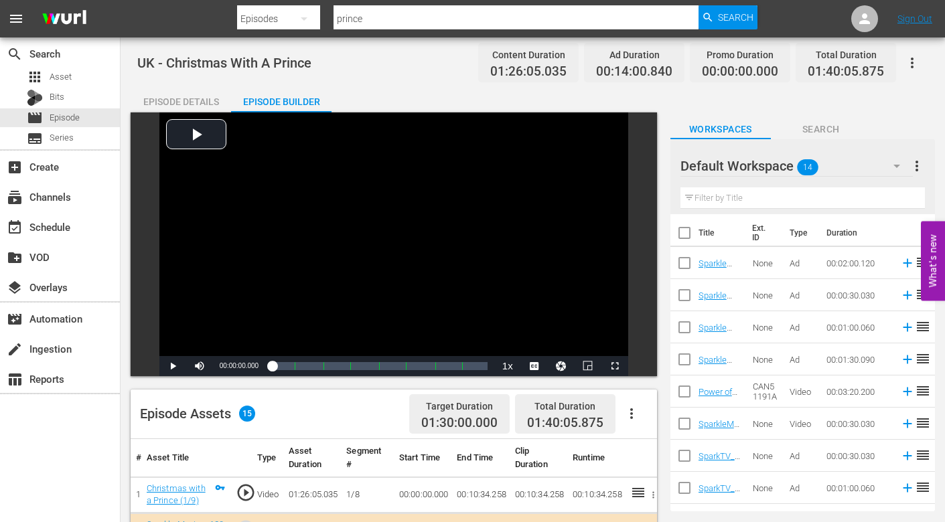
click at [911, 64] on icon "button" at bounding box center [912, 63] width 16 height 16
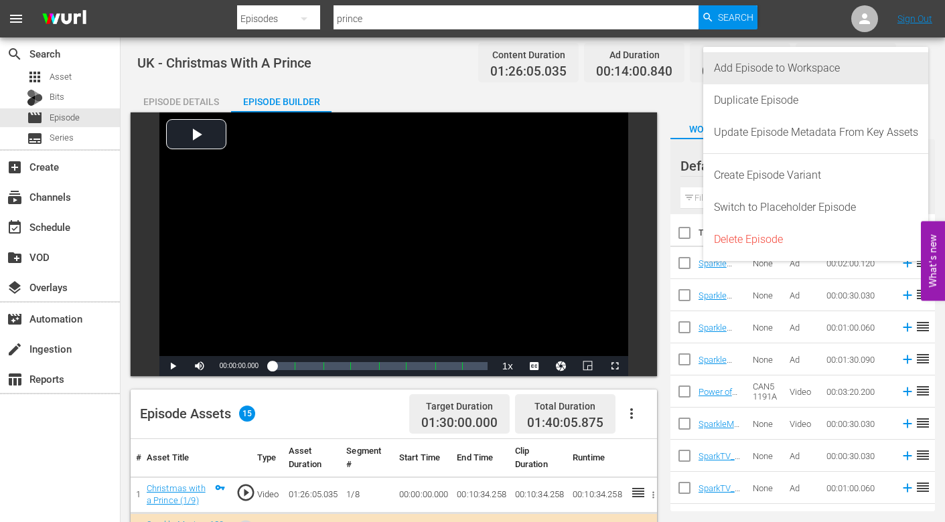
click at [828, 70] on div "Add Episode to Workspace" at bounding box center [816, 68] width 204 height 32
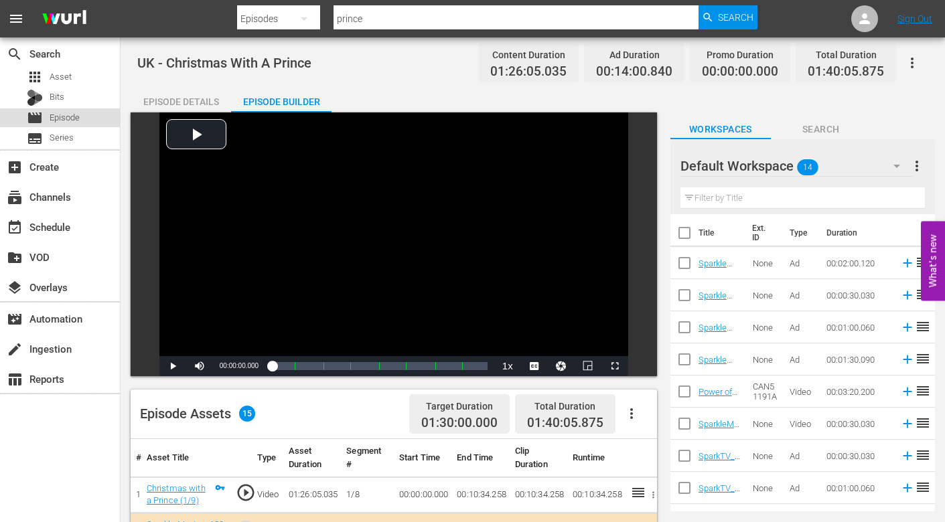
click at [83, 117] on div "movie Episode" at bounding box center [60, 117] width 120 height 19
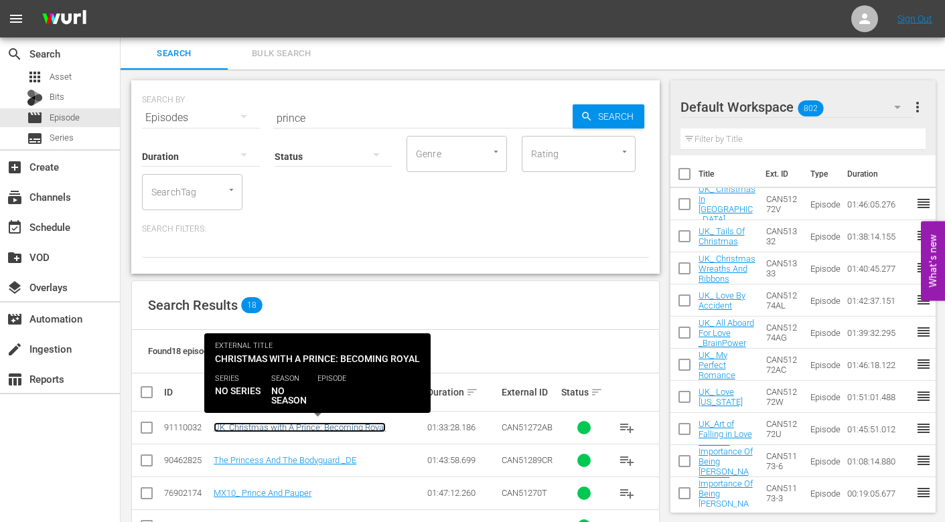
click at [281, 427] on link "UK_Christmas with A Prince: Becoming Royal" at bounding box center [300, 428] width 172 height 10
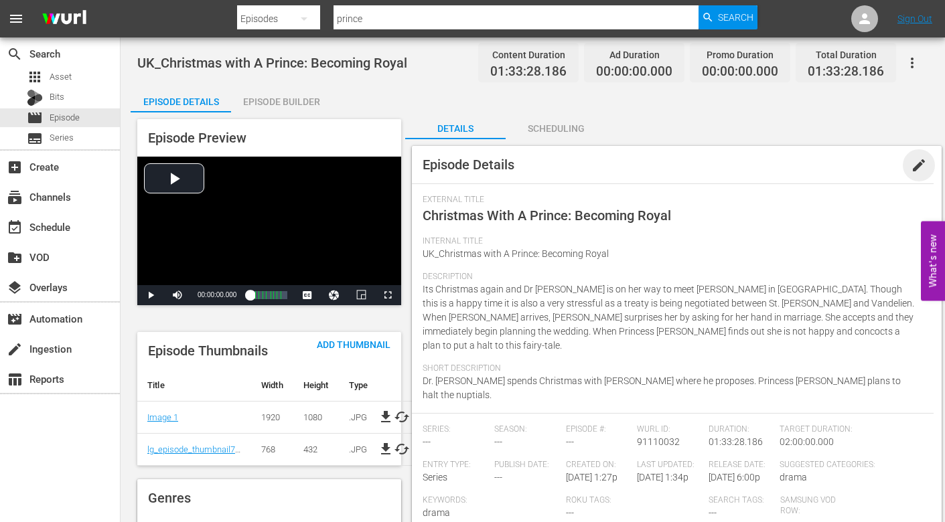
click at [915, 163] on span "edit" at bounding box center [919, 165] width 16 height 16
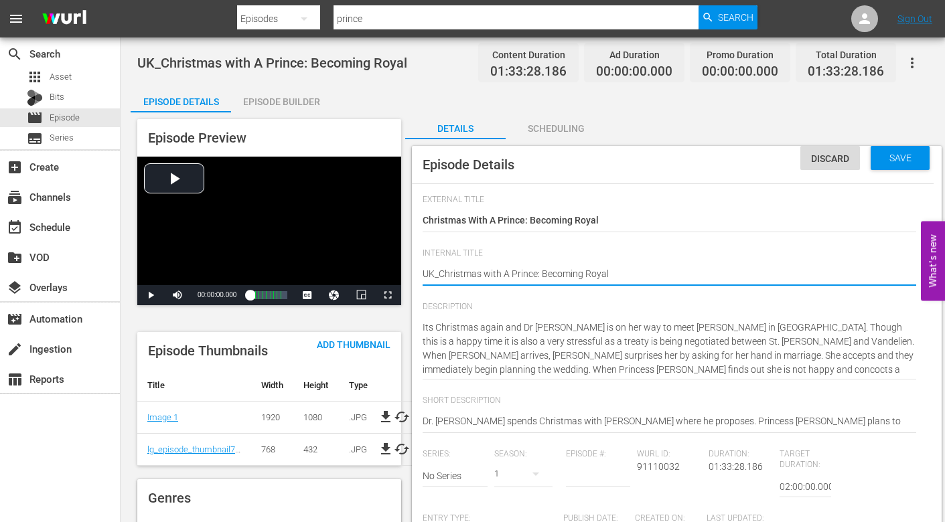
type textarea "UK_ Christmas with A Prince: Becoming Royal"
click at [885, 149] on div "Save" at bounding box center [900, 158] width 59 height 24
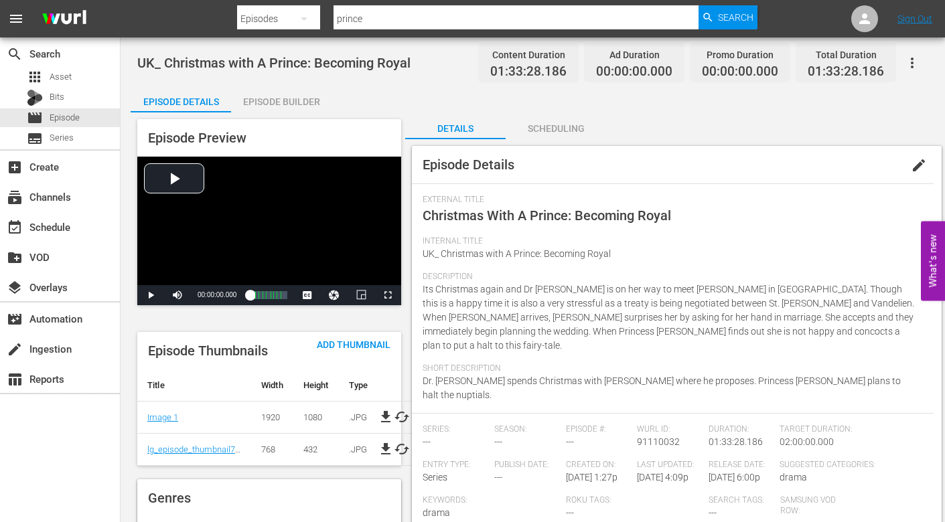
click at [281, 100] on div "Episode Builder" at bounding box center [281, 102] width 100 height 32
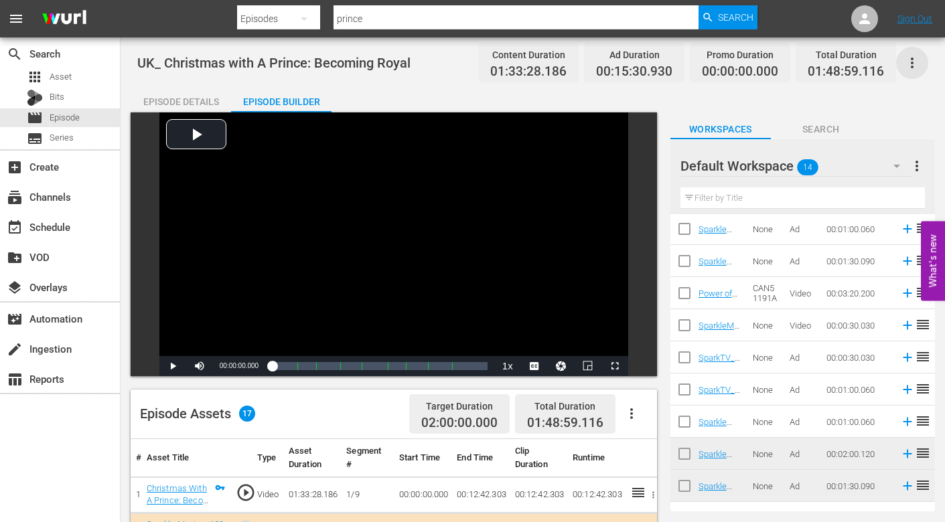
click at [908, 62] on icon "button" at bounding box center [912, 63] width 16 height 16
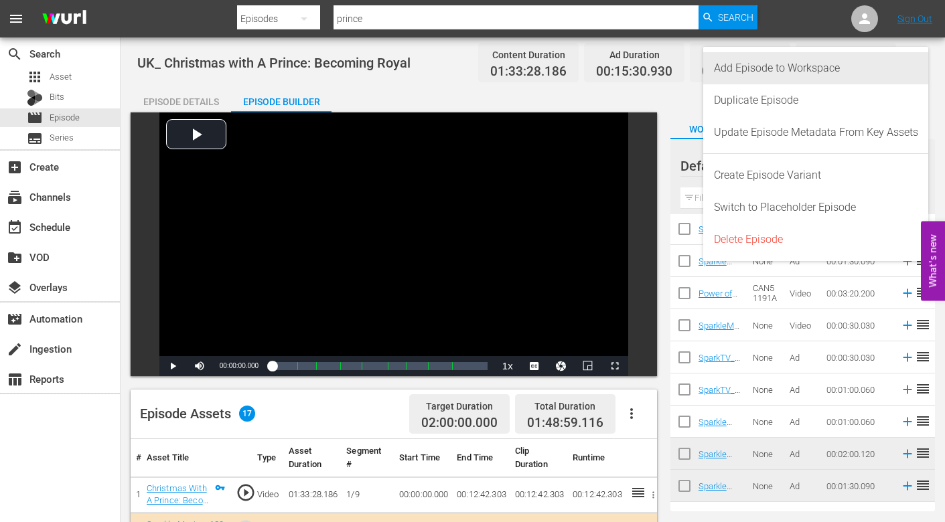
click at [753, 70] on div "Add Episode to Workspace" at bounding box center [816, 68] width 204 height 32
